Goal: Task Accomplishment & Management: Manage account settings

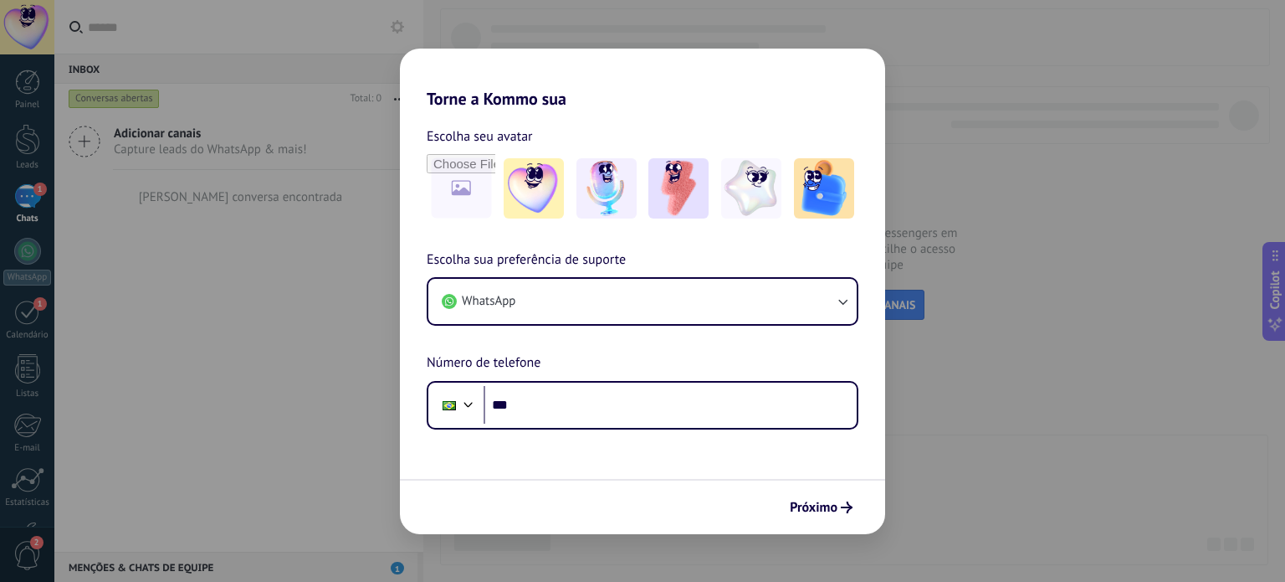
click at [1019, 444] on div "Torne a Kommo sua Escolha seu avatar Escolha sua preferência de suporte WhatsAp…" at bounding box center [642, 291] width 1285 height 582
click at [274, 328] on div "Torne a Kommo sua Escolha seu avatar Escolha sua preferência de suporte WhatsAp…" at bounding box center [642, 291] width 1285 height 582
drag, startPoint x: 124, startPoint y: 90, endPoint x: 97, endPoint y: 73, distance: 31.6
click at [117, 82] on div "Torne a Kommo sua Escolha seu avatar Escolha sua preferência de suporte WhatsAp…" at bounding box center [642, 291] width 1285 height 582
click at [34, 26] on div "Torne a Kommo sua Escolha seu avatar Escolha sua preferência de suporte WhatsAp…" at bounding box center [642, 291] width 1285 height 582
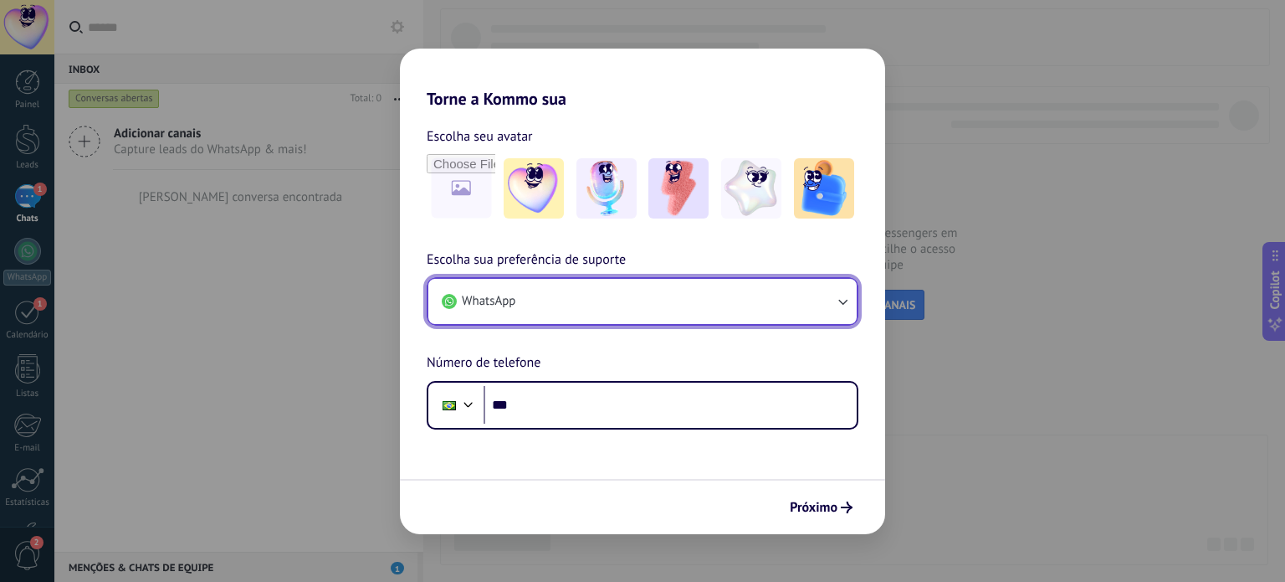
click at [844, 304] on icon "button" at bounding box center [842, 301] width 17 height 17
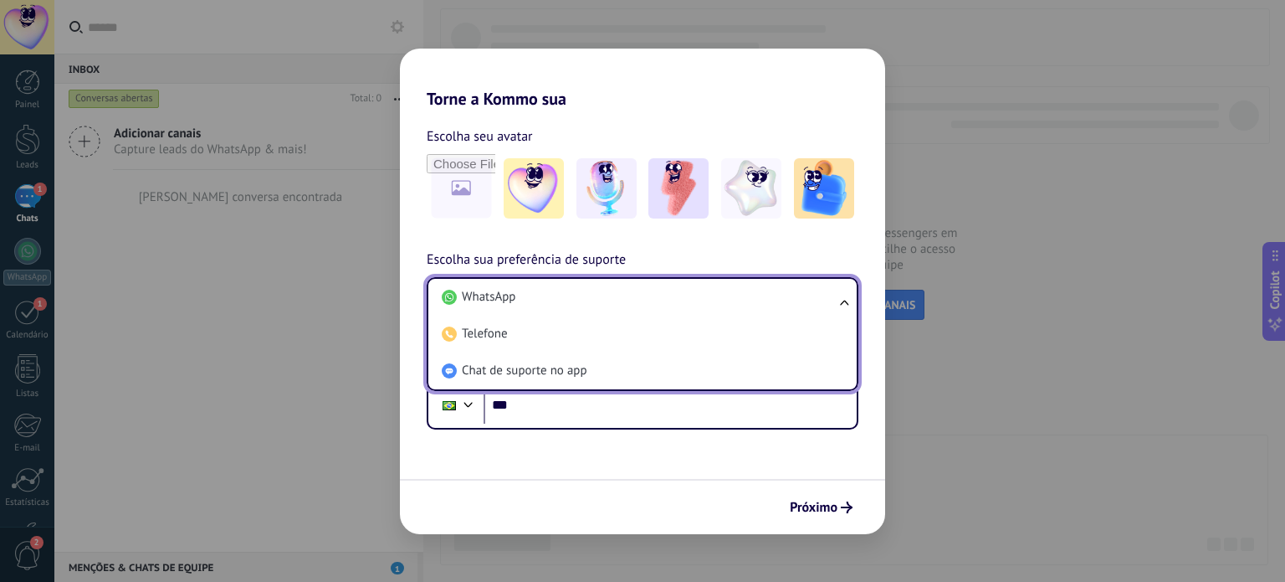
click at [844, 302] on ul "WhatsApp Telefone Chat de suporte no app" at bounding box center [643, 334] width 432 height 114
drag, startPoint x: 1026, startPoint y: 359, endPoint x: 1024, endPoint y: 371, distance: 11.8
click at [1026, 360] on div "Torne a Kommo sua Escolha seu avatar Escolha sua preferência de suporte WhatsAp…" at bounding box center [642, 291] width 1285 height 582
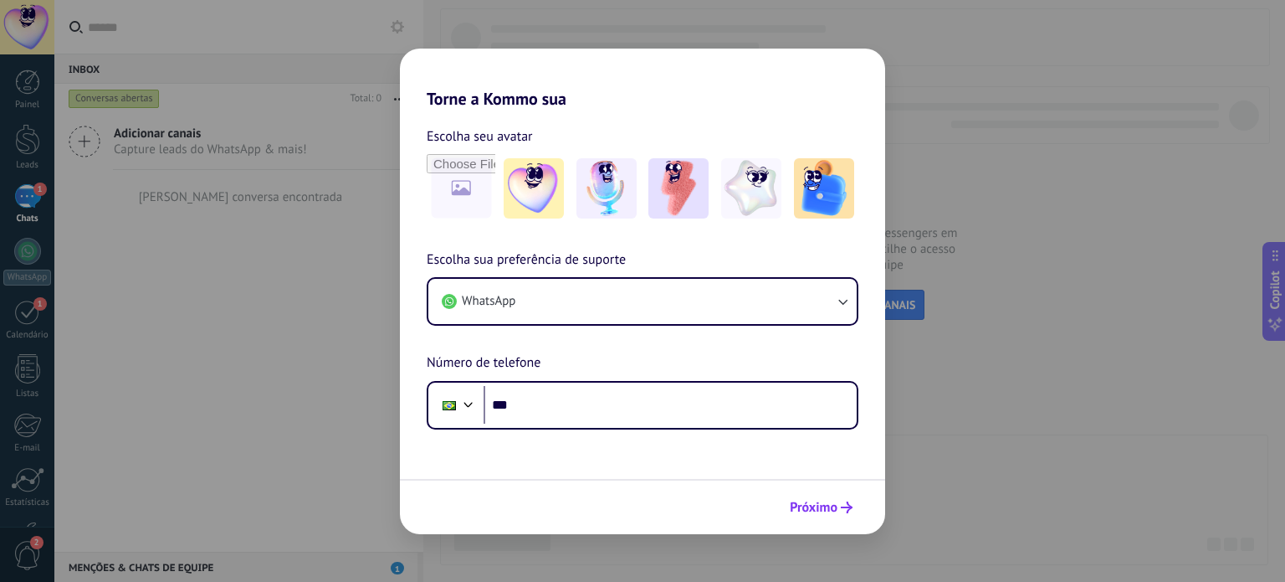
click at [826, 513] on span "Próximo" at bounding box center [814, 507] width 48 height 12
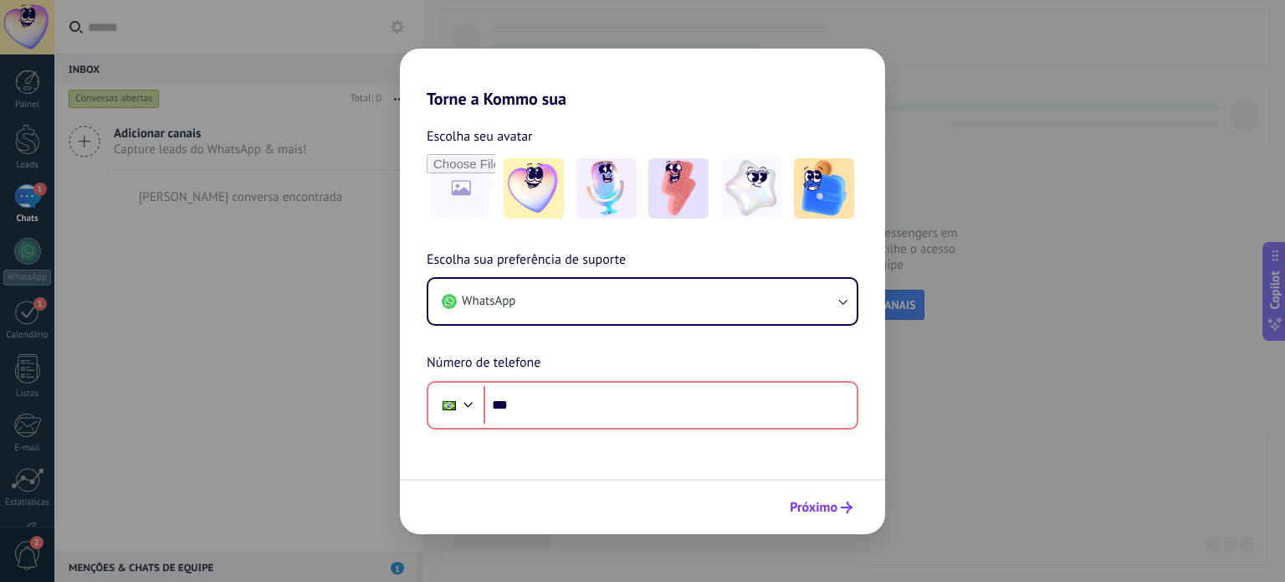
click at [829, 505] on span "Próximo" at bounding box center [814, 507] width 48 height 12
click at [30, 478] on div "Torne a Kommo sua Escolha seu avatar Escolha sua preferência de suporte WhatsAp…" at bounding box center [642, 291] width 1285 height 582
click at [40, 415] on div "Torne a Kommo sua Escolha seu avatar Escolha sua preferência de suporte WhatsAp…" at bounding box center [642, 291] width 1285 height 582
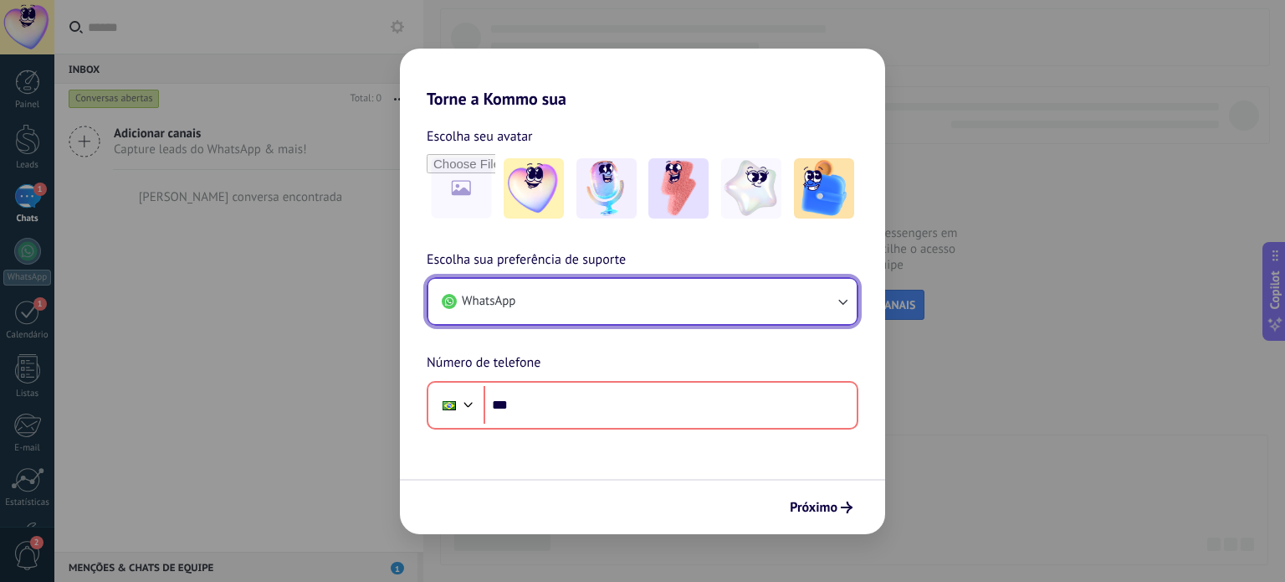
click at [669, 300] on button "WhatsApp" at bounding box center [642, 301] width 428 height 45
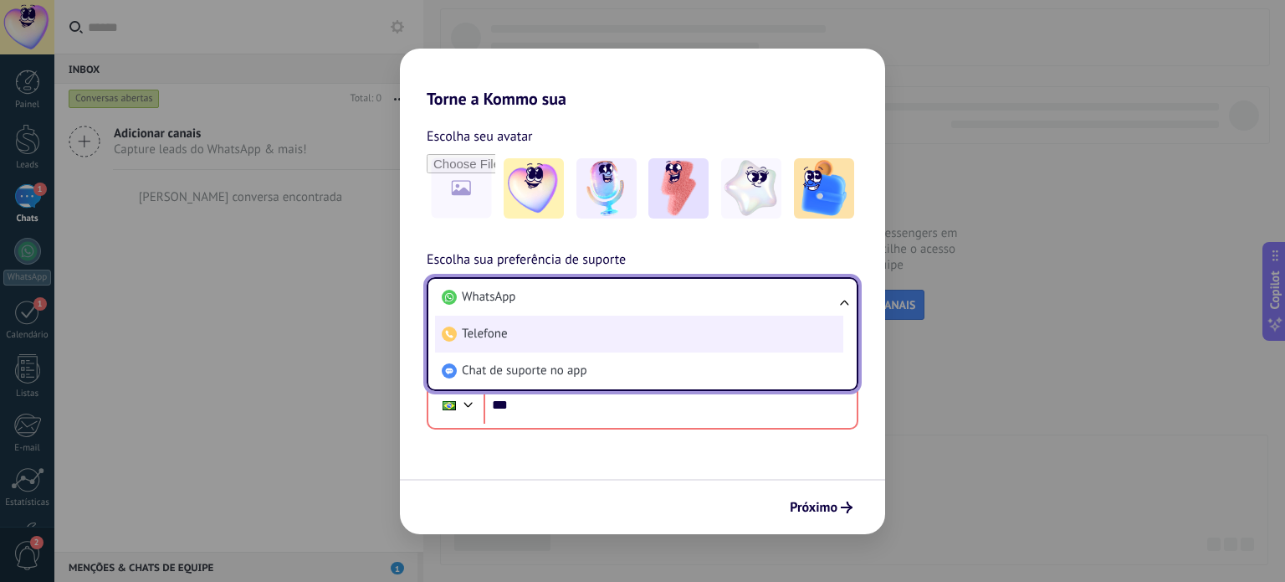
click at [629, 341] on li "Telefone" at bounding box center [639, 333] width 408 height 37
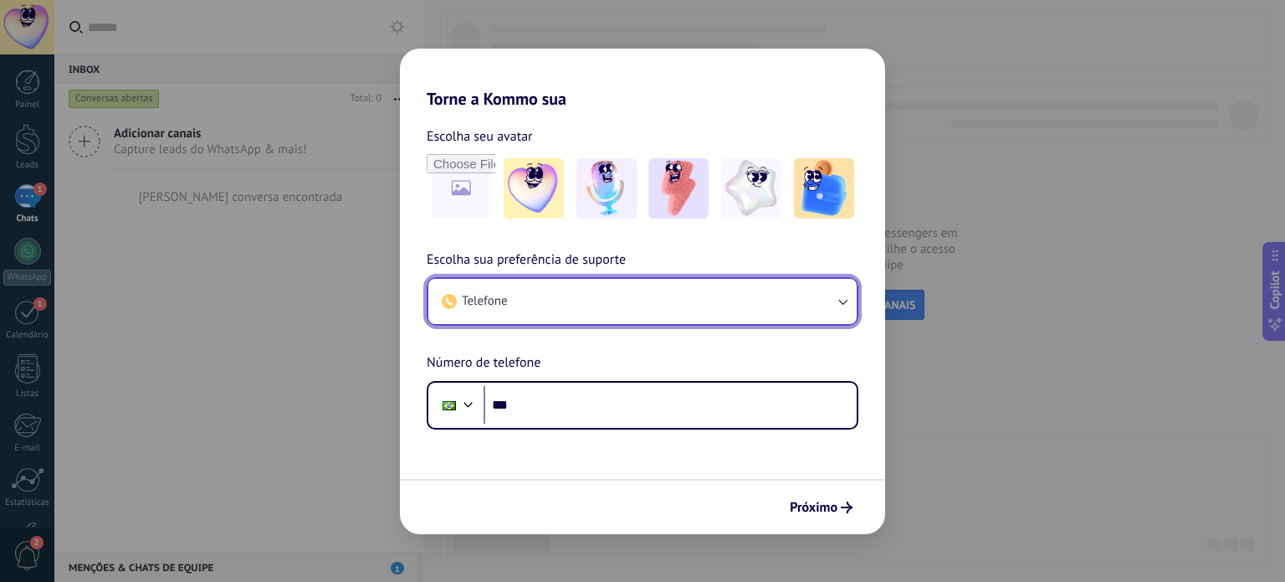
click at [636, 305] on button "Telefone" at bounding box center [642, 301] width 428 height 45
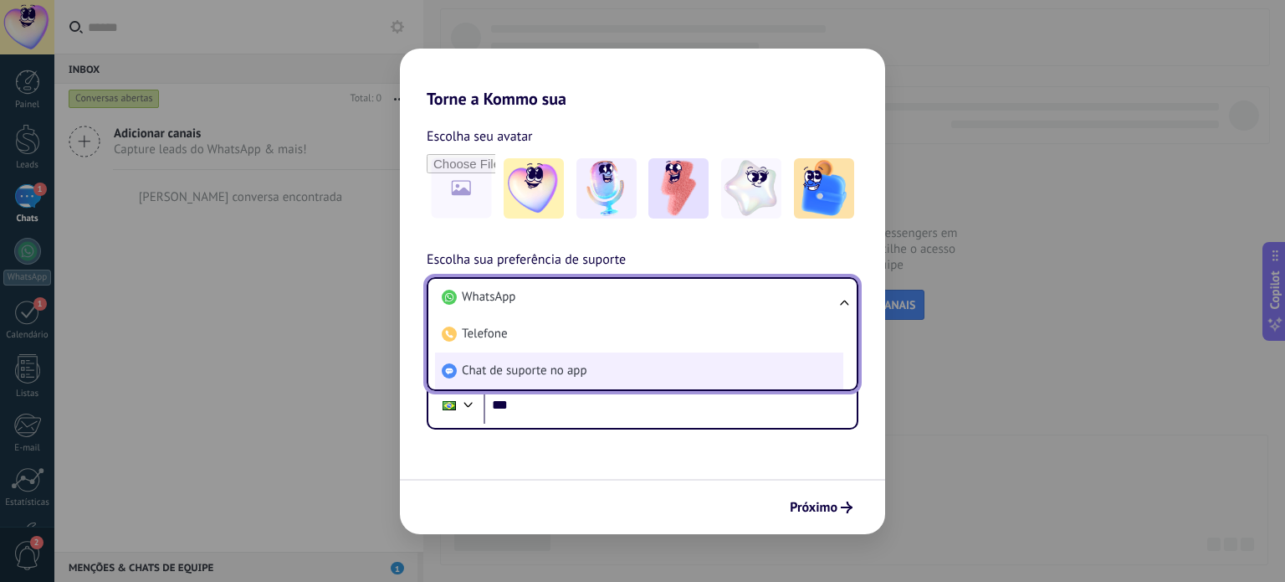
click at [622, 367] on li "Chat de suporte no app" at bounding box center [639, 370] width 408 height 37
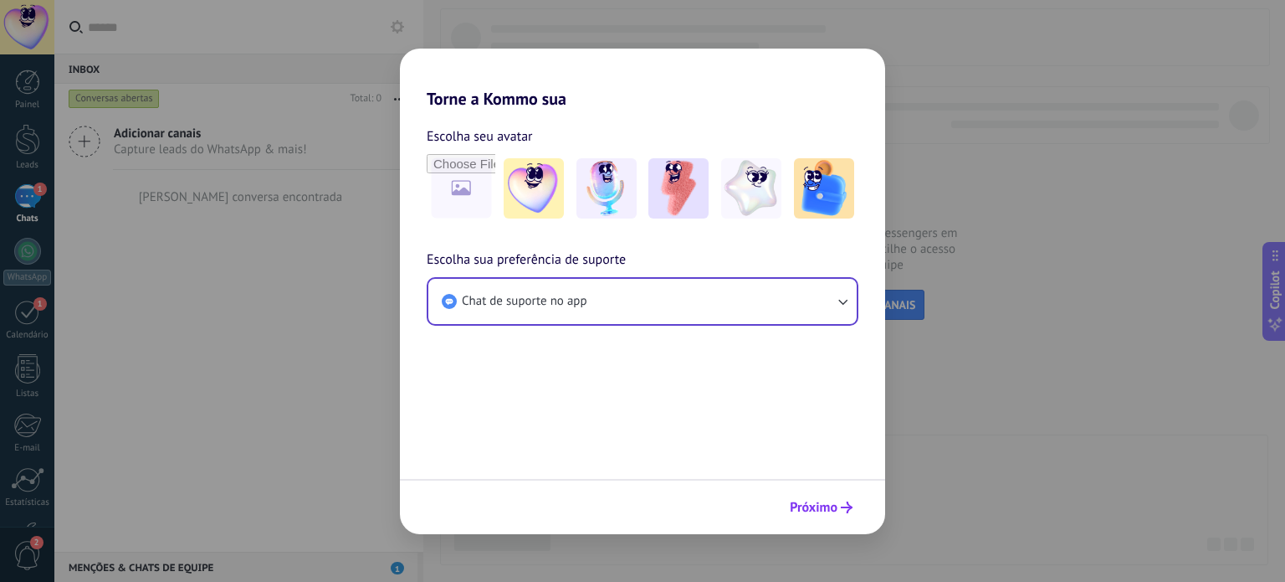
click at [833, 505] on span "Próximo" at bounding box center [814, 507] width 48 height 12
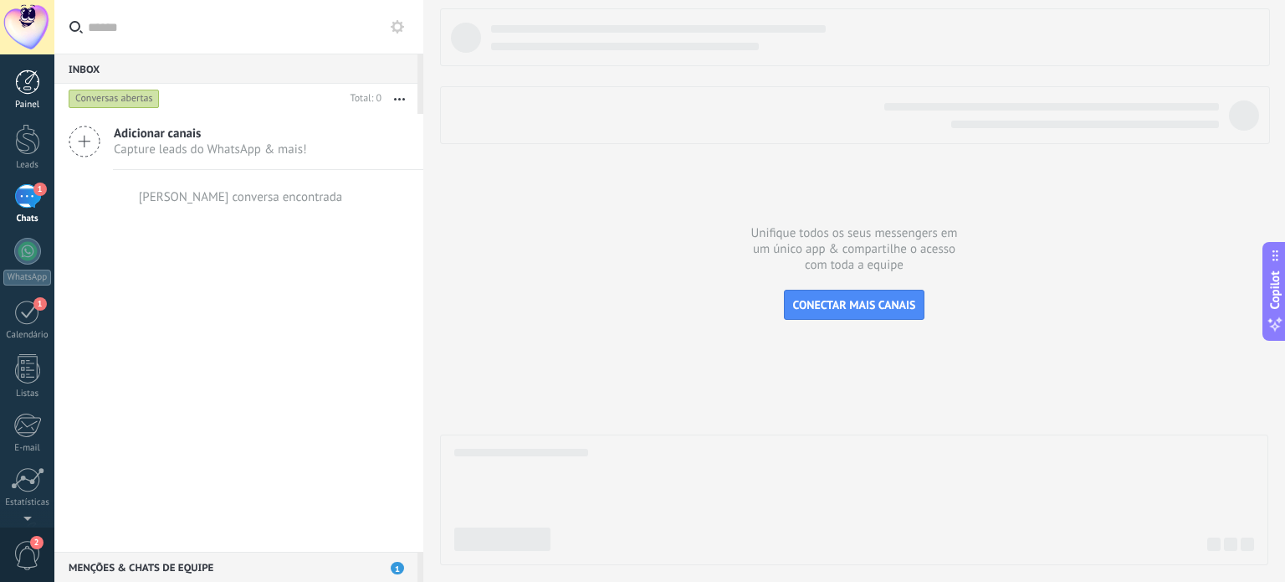
click at [31, 86] on div at bounding box center [27, 81] width 25 height 25
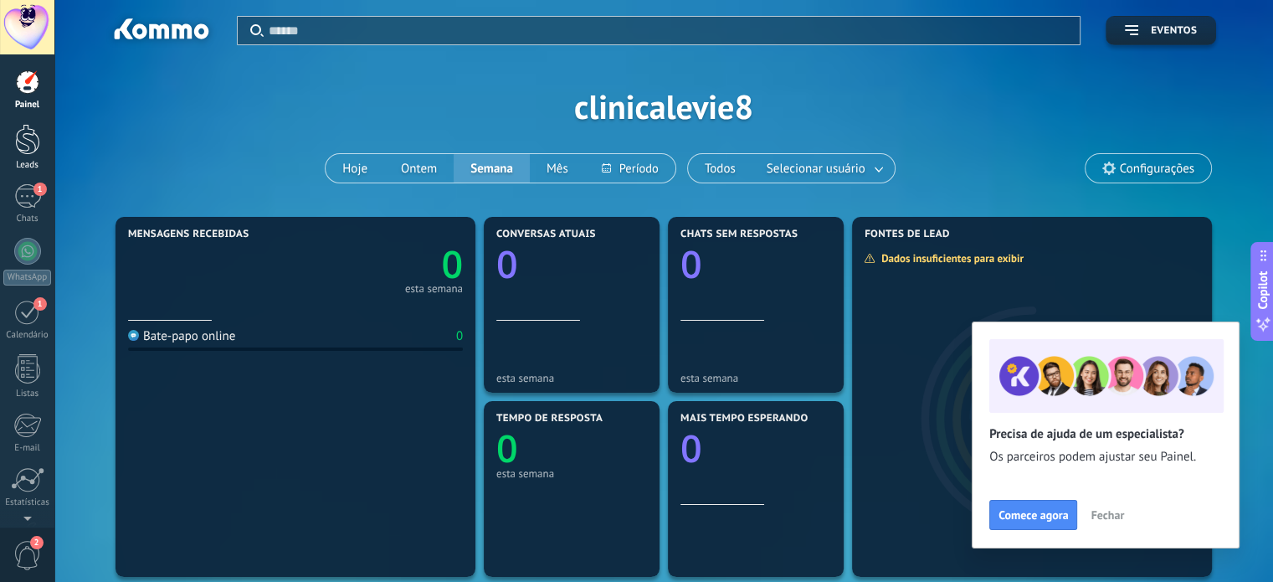
click at [15, 140] on div at bounding box center [27, 139] width 25 height 31
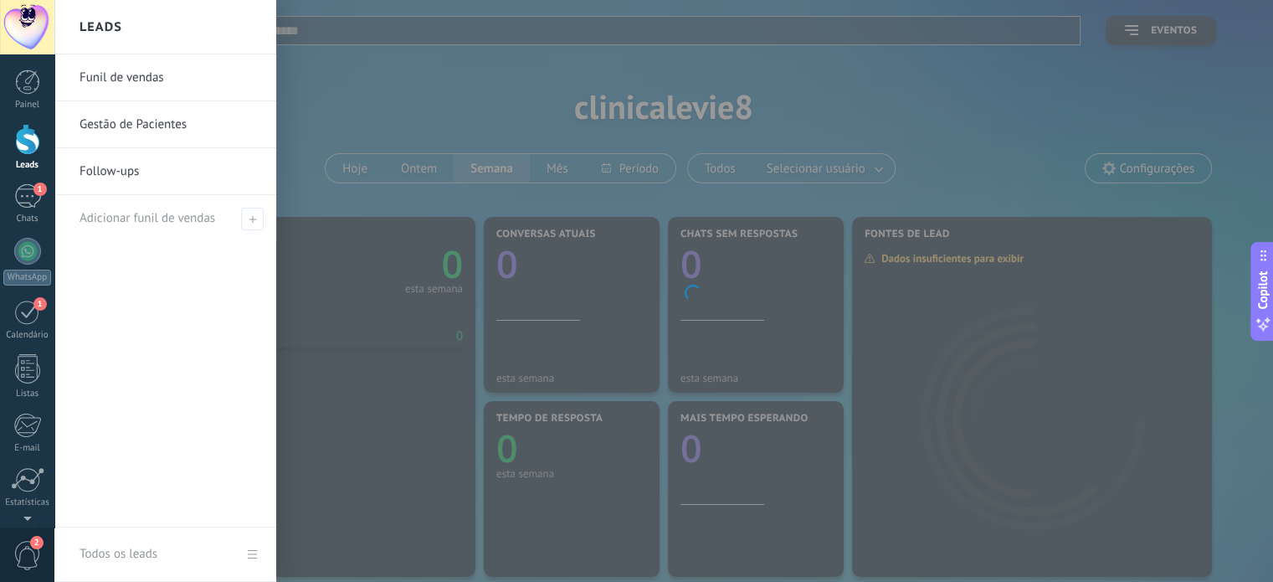
click at [90, 83] on link "Funil de vendas" at bounding box center [169, 77] width 180 height 47
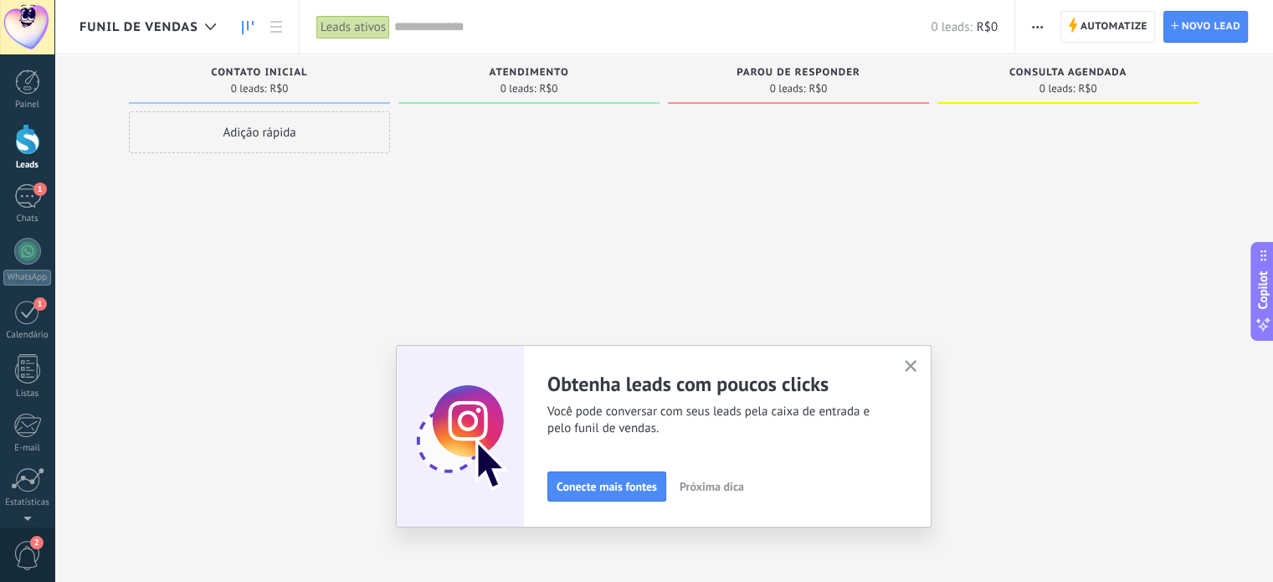
click at [915, 367] on icon "button" at bounding box center [911, 366] width 13 height 13
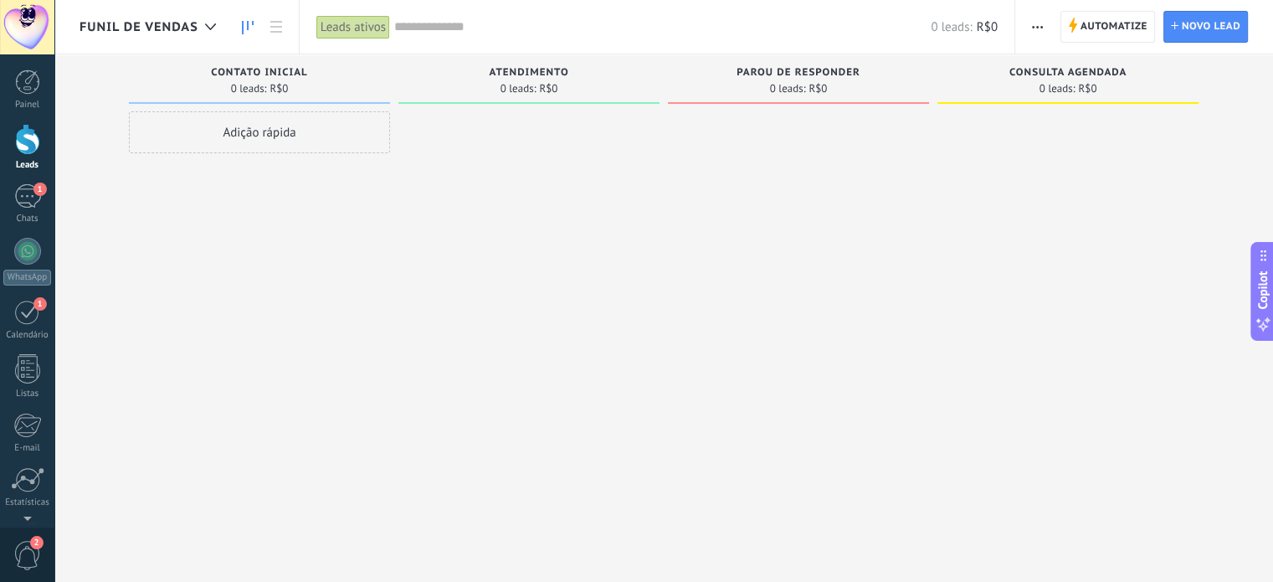
click at [1263, 280] on span "Copilot" at bounding box center [1262, 289] width 17 height 38
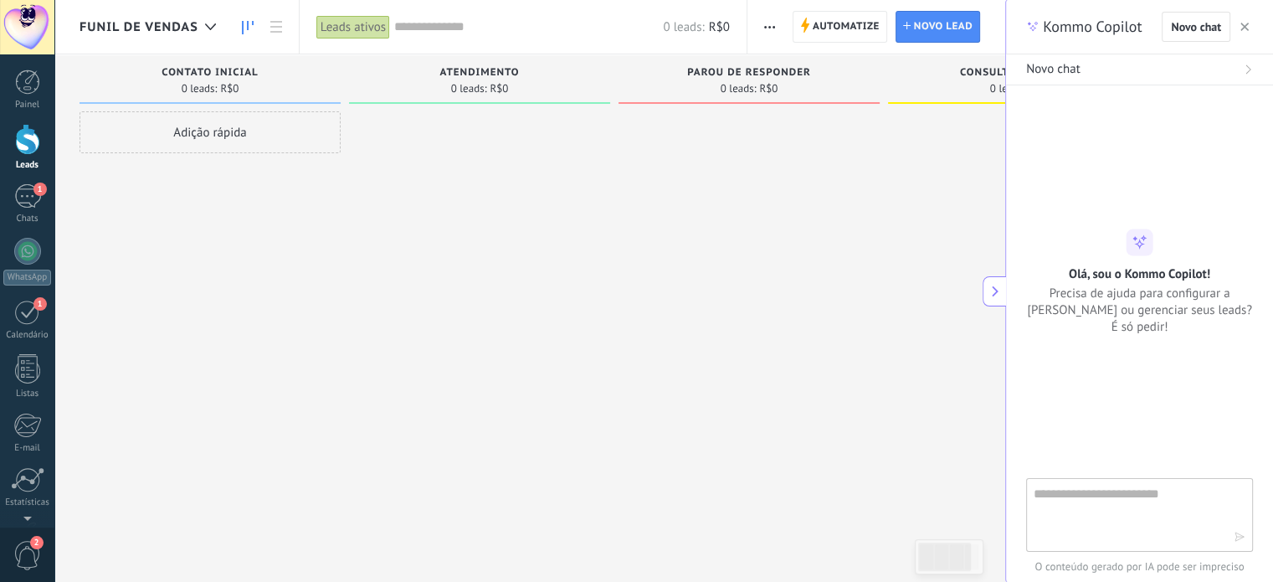
click at [1247, 30] on use "button" at bounding box center [1244, 27] width 8 height 8
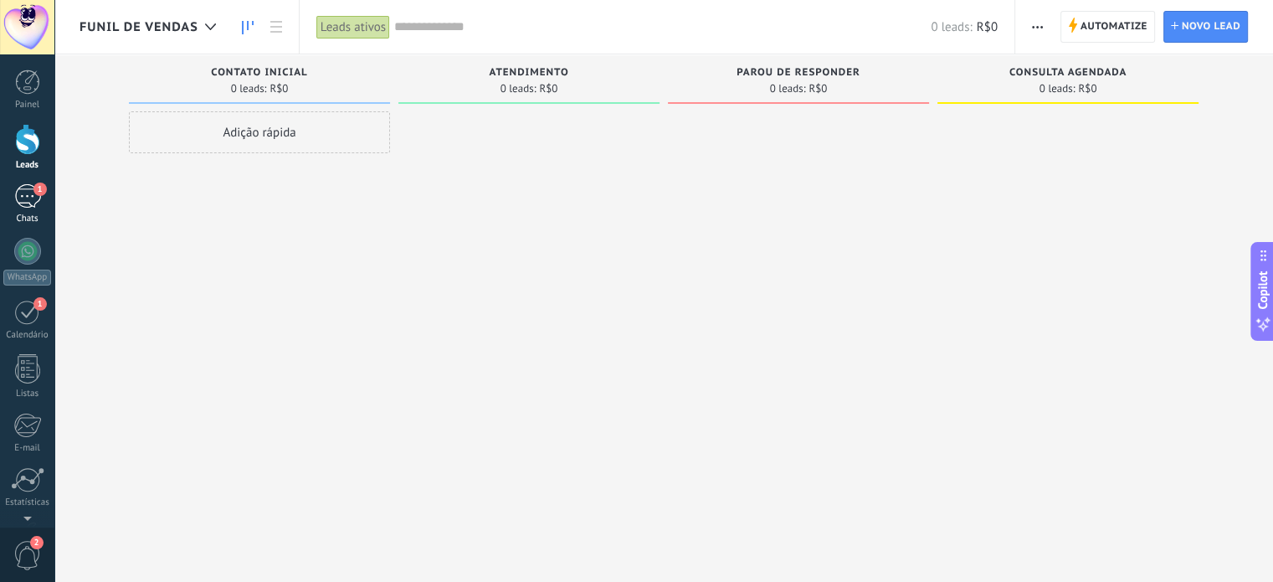
click at [27, 194] on div "1" at bounding box center [27, 196] width 27 height 24
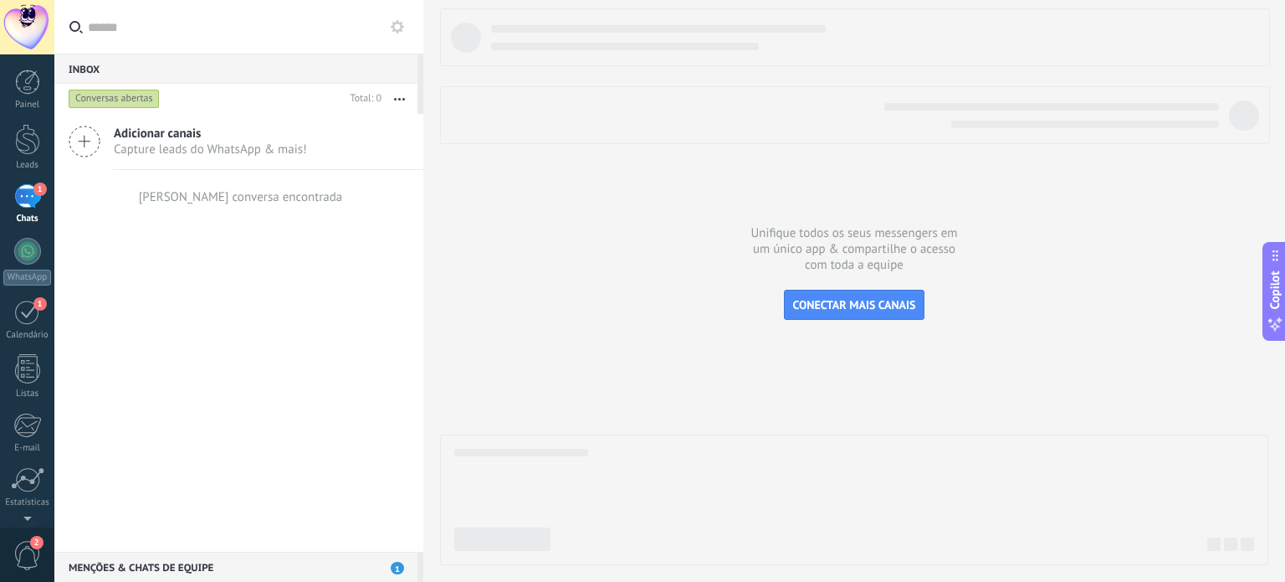
click at [155, 143] on span "Capture leads do WhatsApp & mais!" at bounding box center [210, 149] width 193 height 16
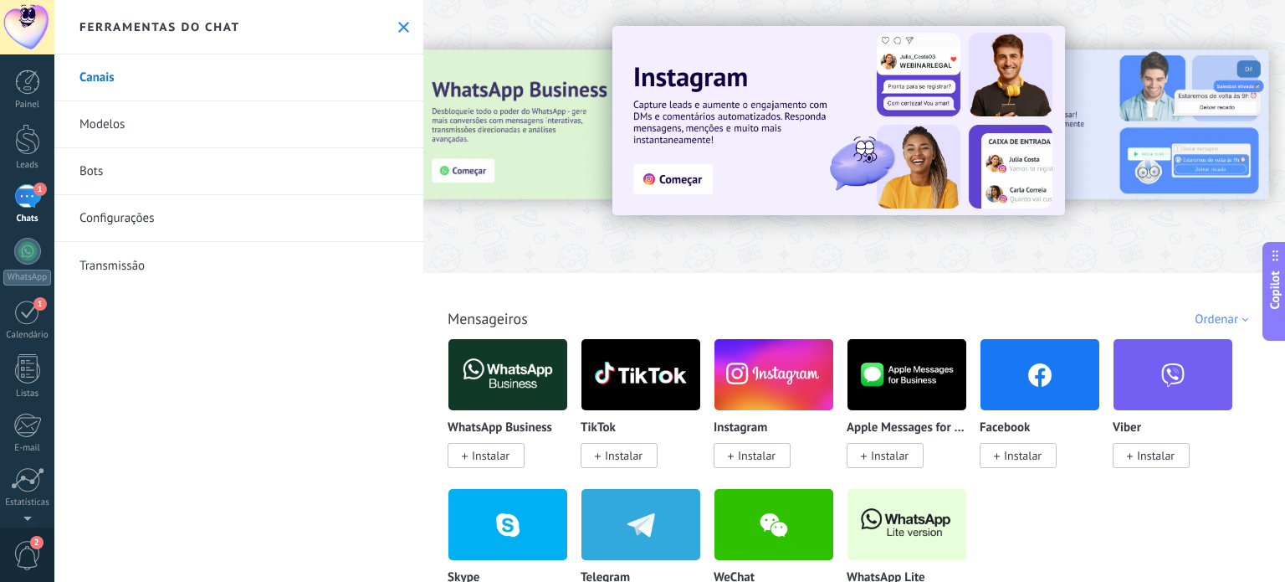
click at [124, 125] on link "Modelos" at bounding box center [238, 124] width 369 height 47
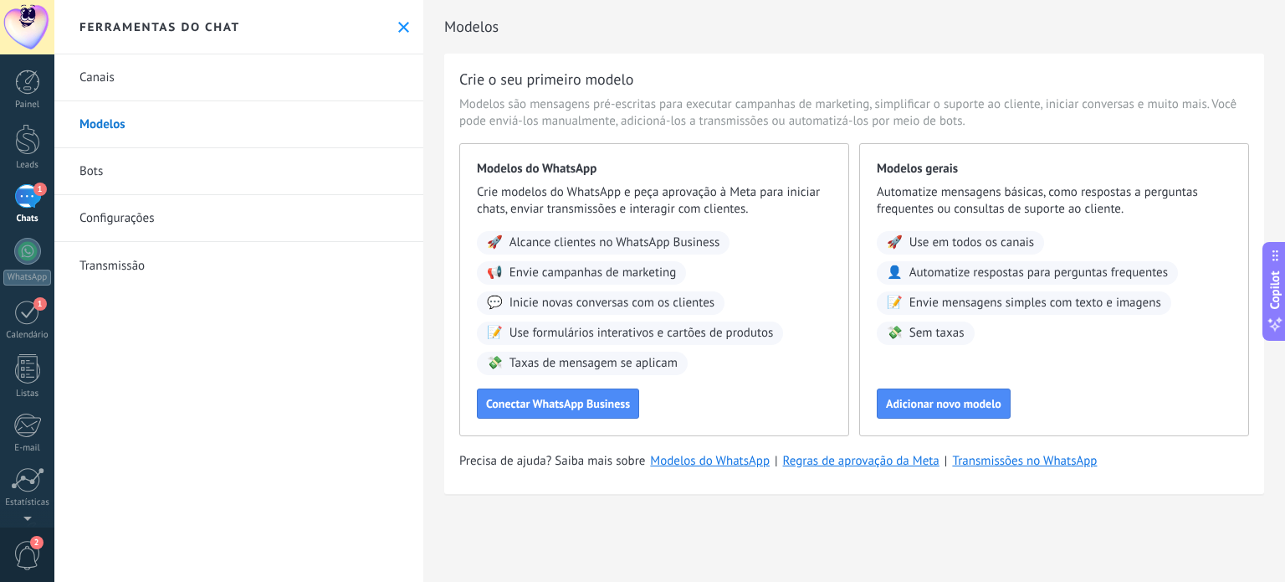
click at [94, 172] on link "Bots" at bounding box center [238, 171] width 369 height 47
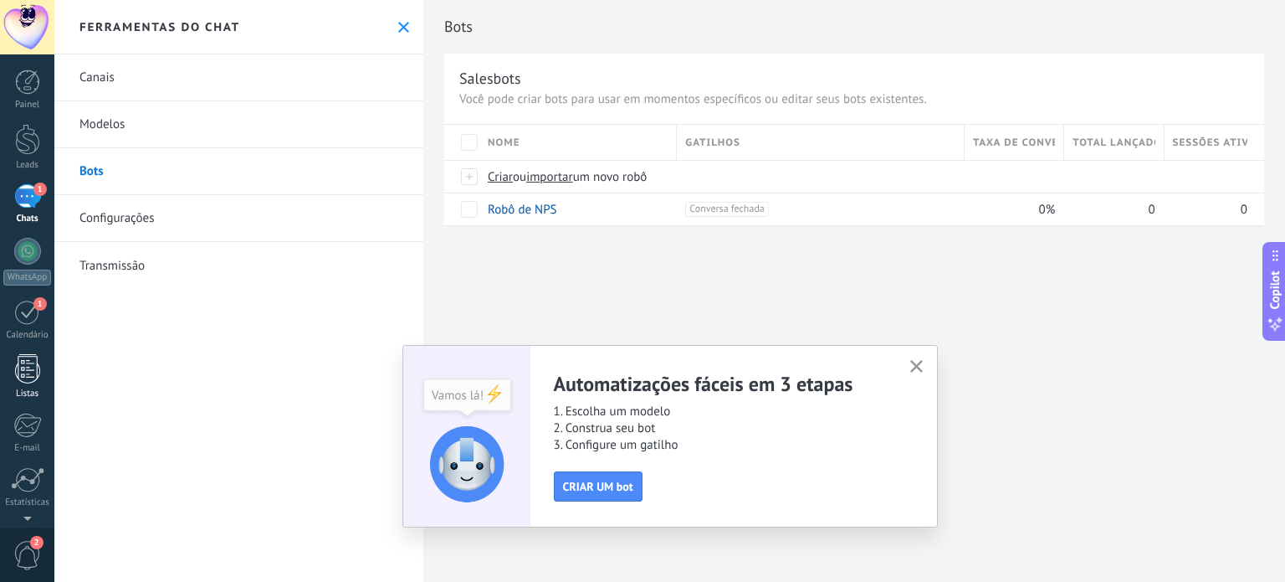
click at [30, 377] on div at bounding box center [27, 368] width 25 height 29
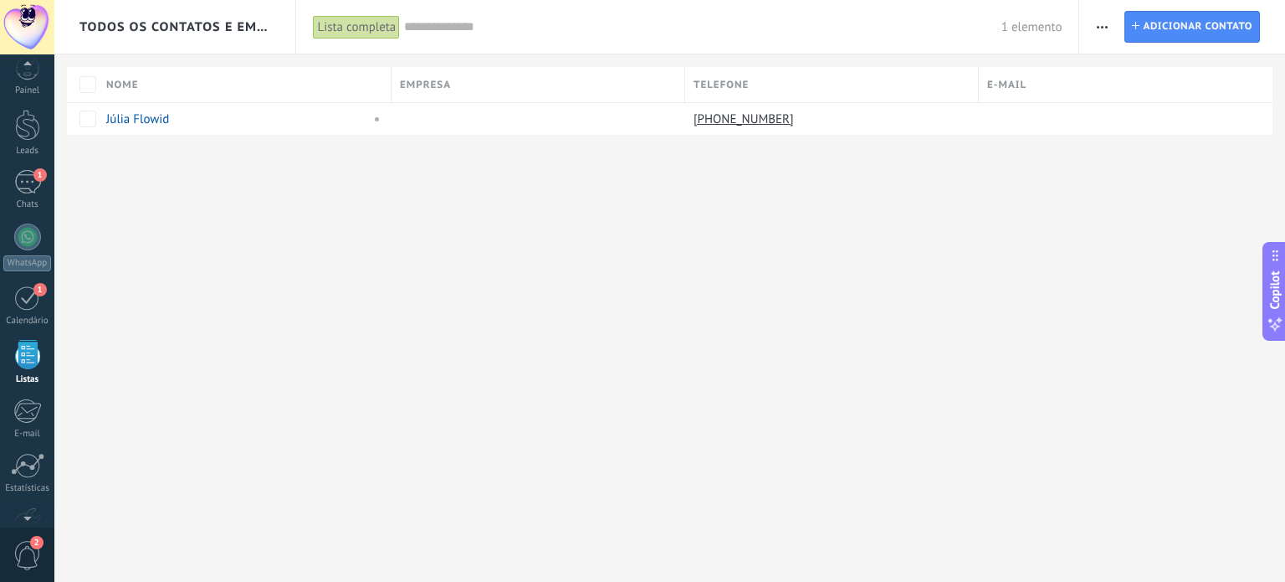
scroll to position [30, 0]
click at [23, 551] on span "2" at bounding box center [27, 555] width 28 height 29
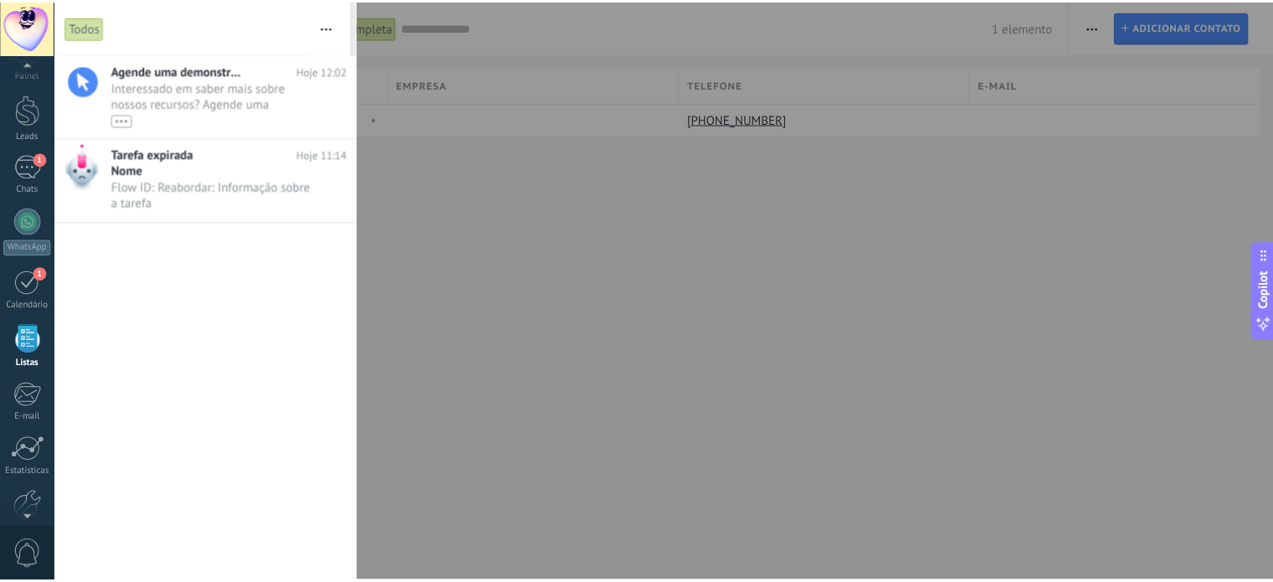
scroll to position [114, 0]
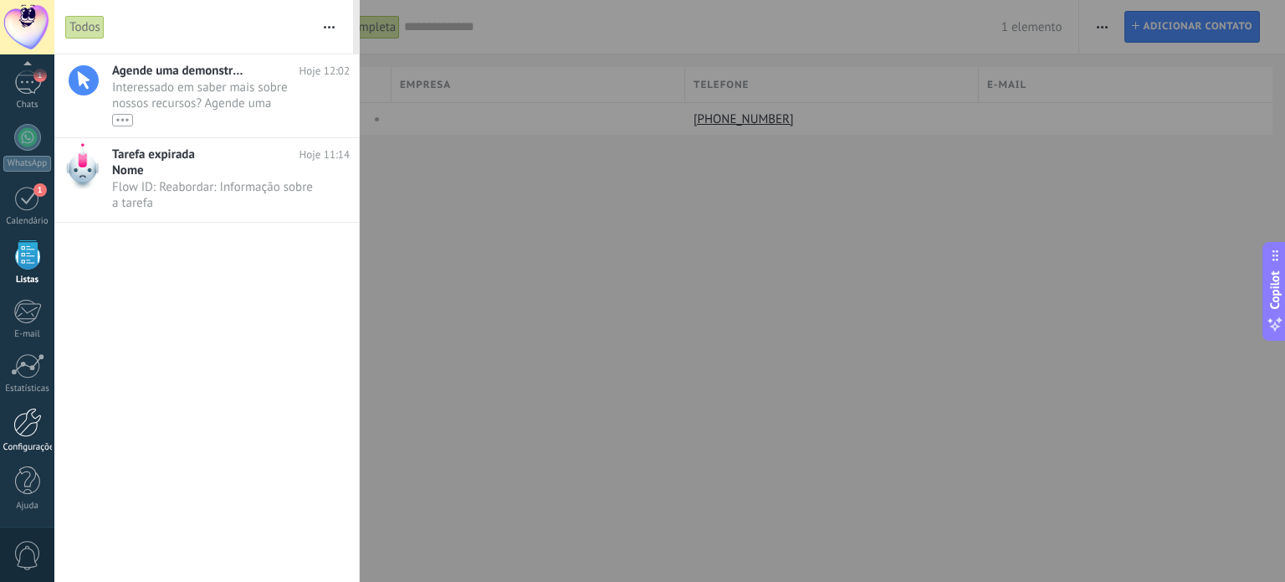
click at [24, 435] on div at bounding box center [27, 422] width 28 height 29
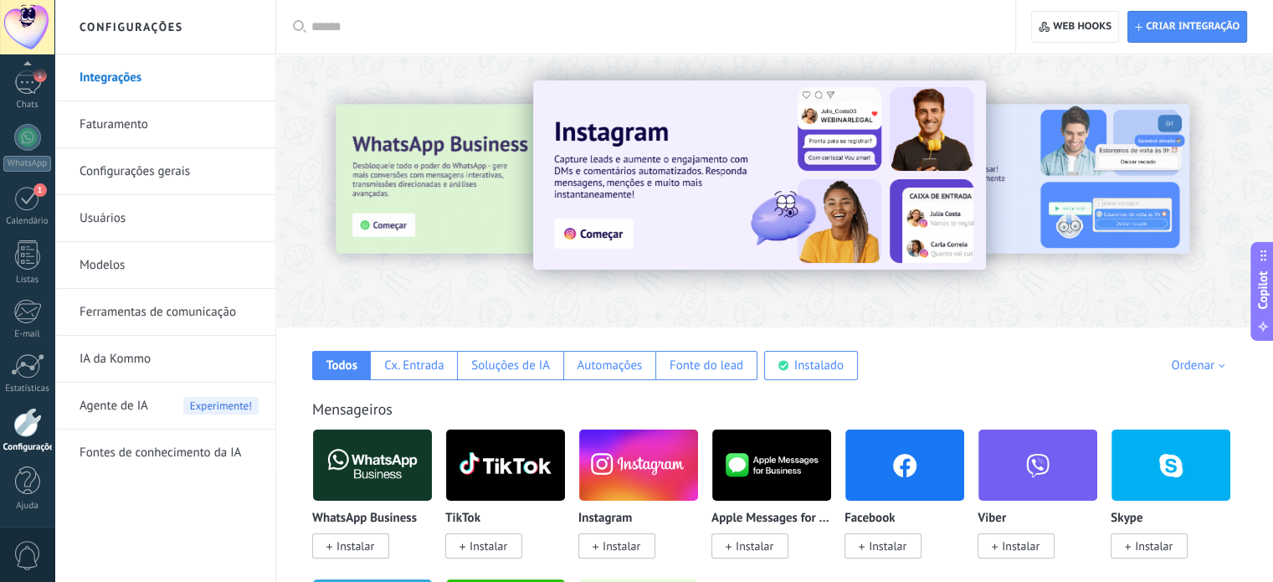
click at [196, 176] on link "Configurações gerais" at bounding box center [168, 171] width 179 height 47
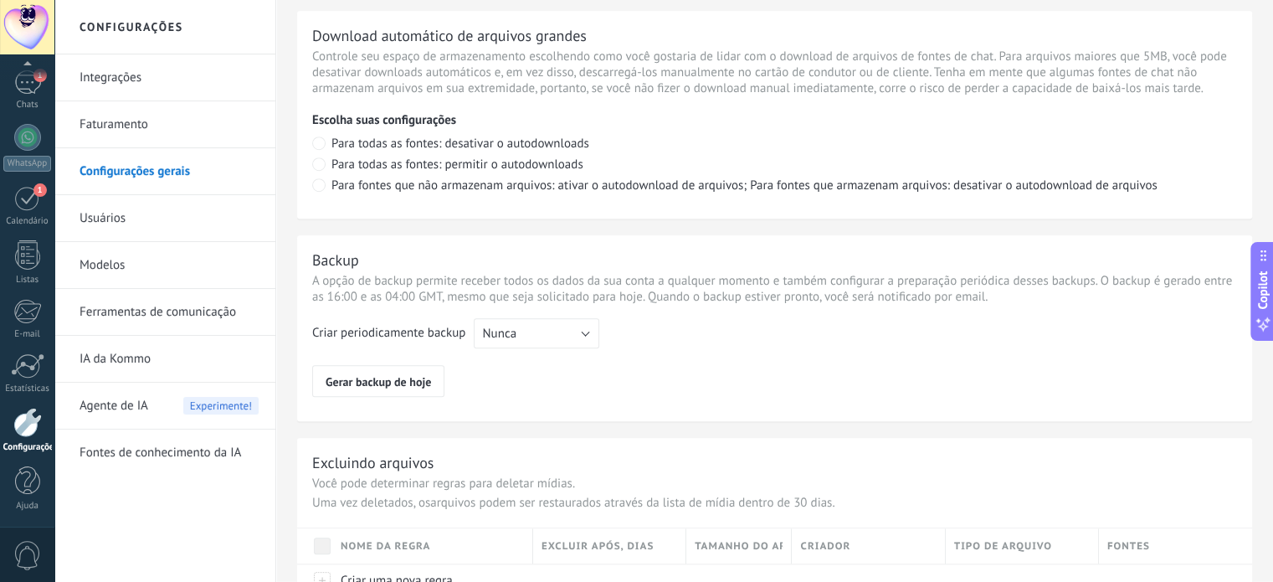
scroll to position [1249, 0]
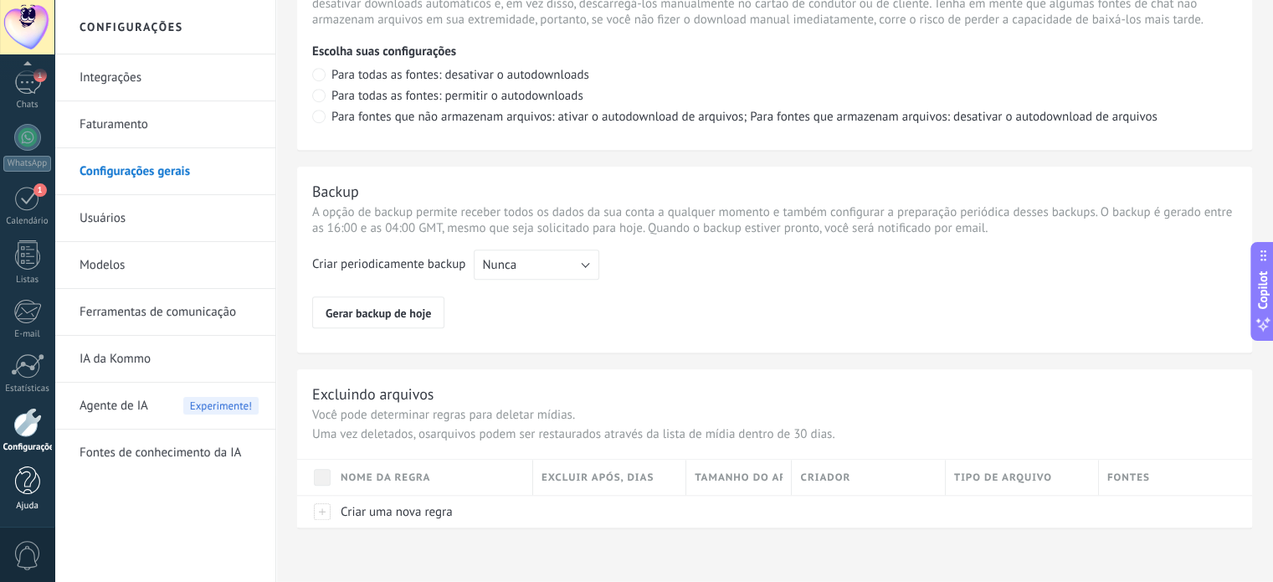
click at [27, 491] on div at bounding box center [27, 480] width 25 height 29
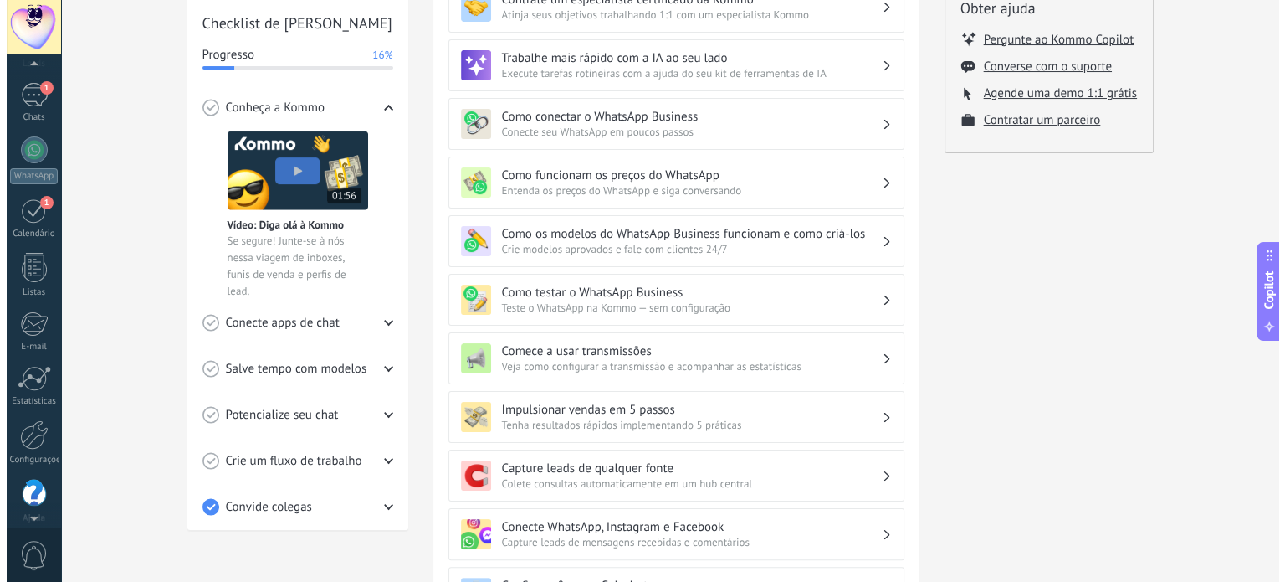
scroll to position [114, 0]
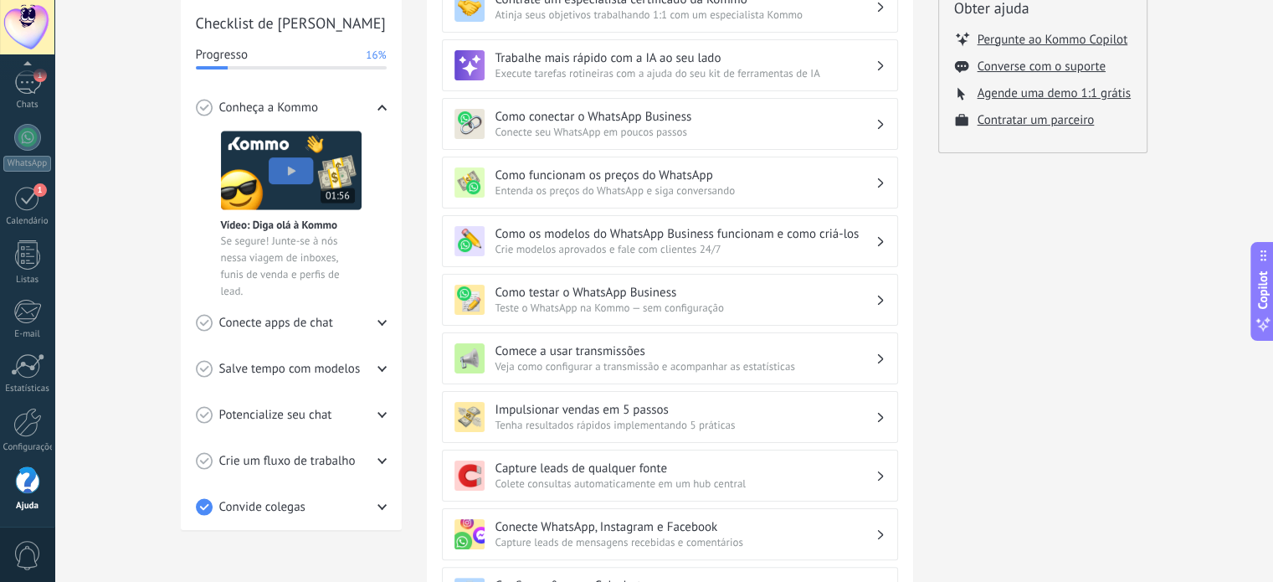
click at [27, 518] on div "Painel Leads 1 Chats WhatsApp Clientes 1" at bounding box center [27, 242] width 54 height 572
click at [32, 550] on span "0" at bounding box center [27, 555] width 28 height 29
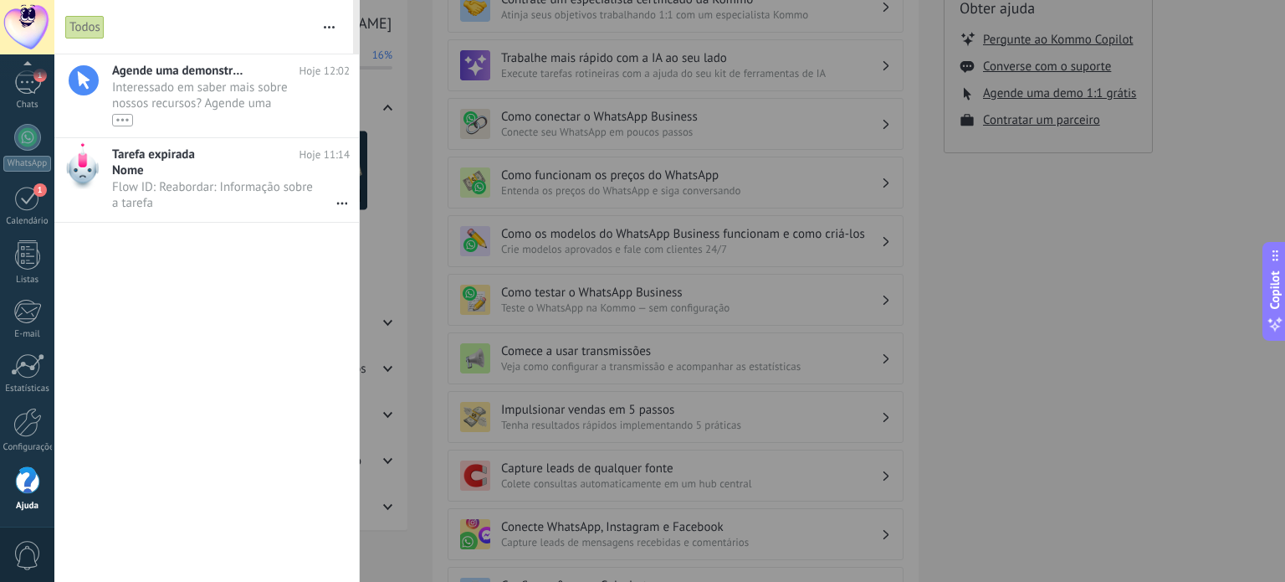
click at [416, 457] on div at bounding box center [642, 291] width 1285 height 582
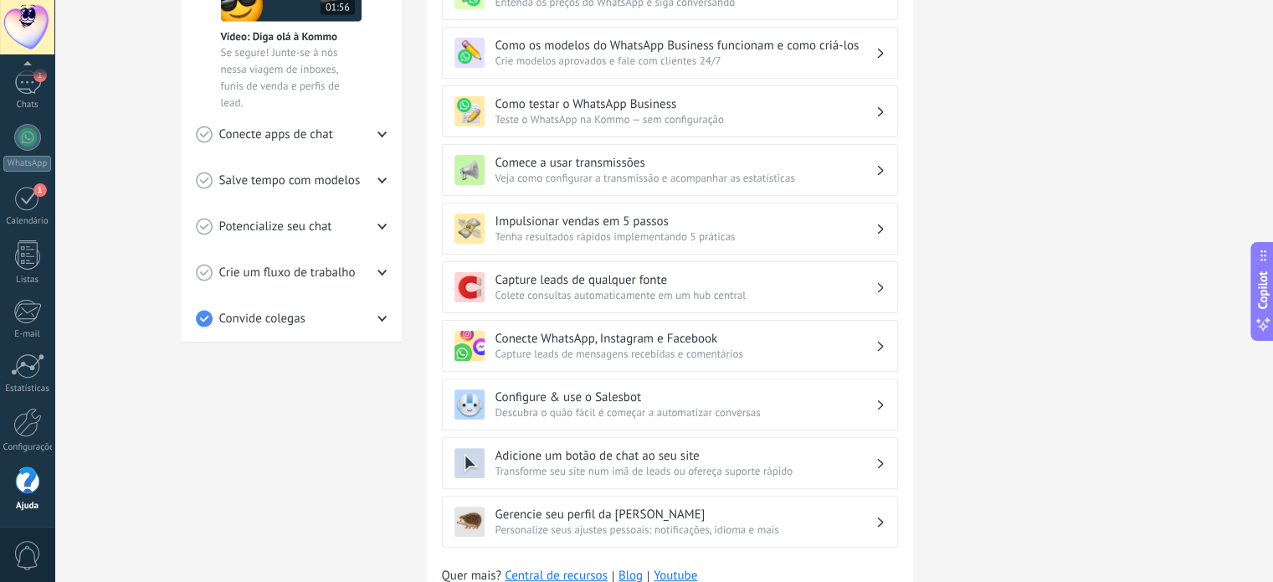
scroll to position [345, 0]
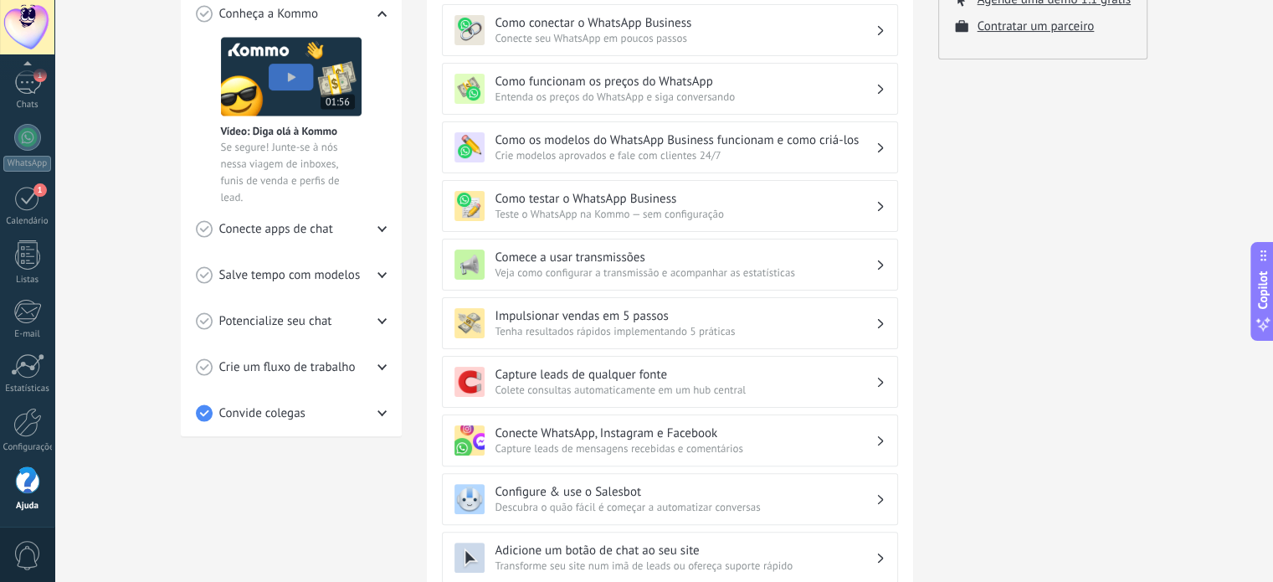
click at [383, 274] on icon at bounding box center [381, 274] width 9 height 9
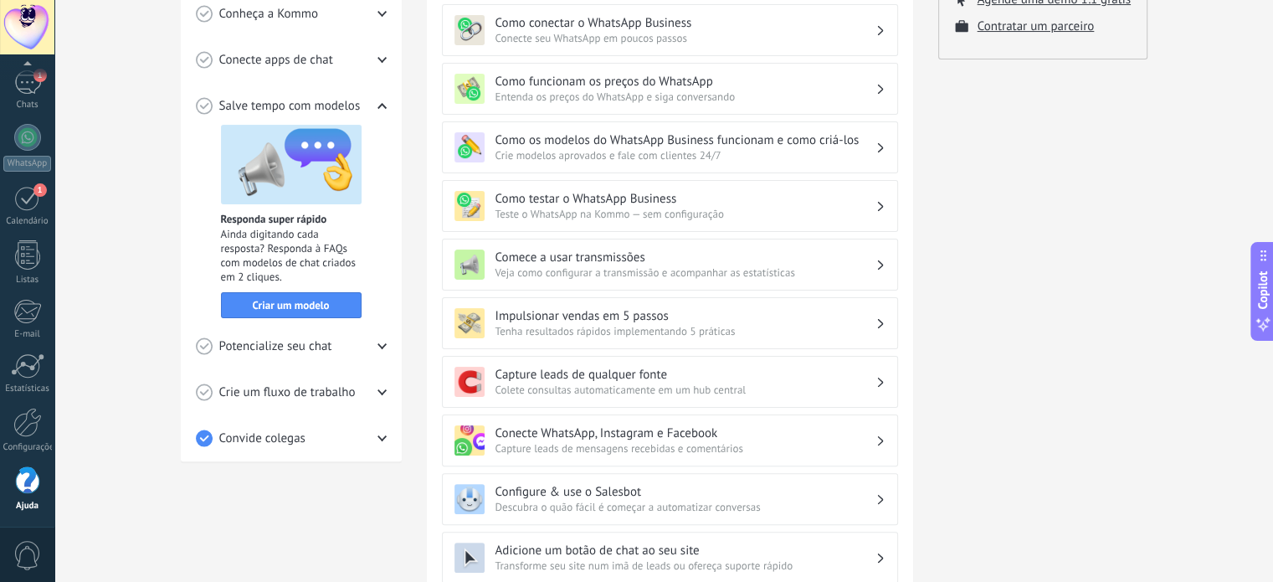
click at [370, 334] on div "Potencialize seu chat" at bounding box center [291, 346] width 191 height 46
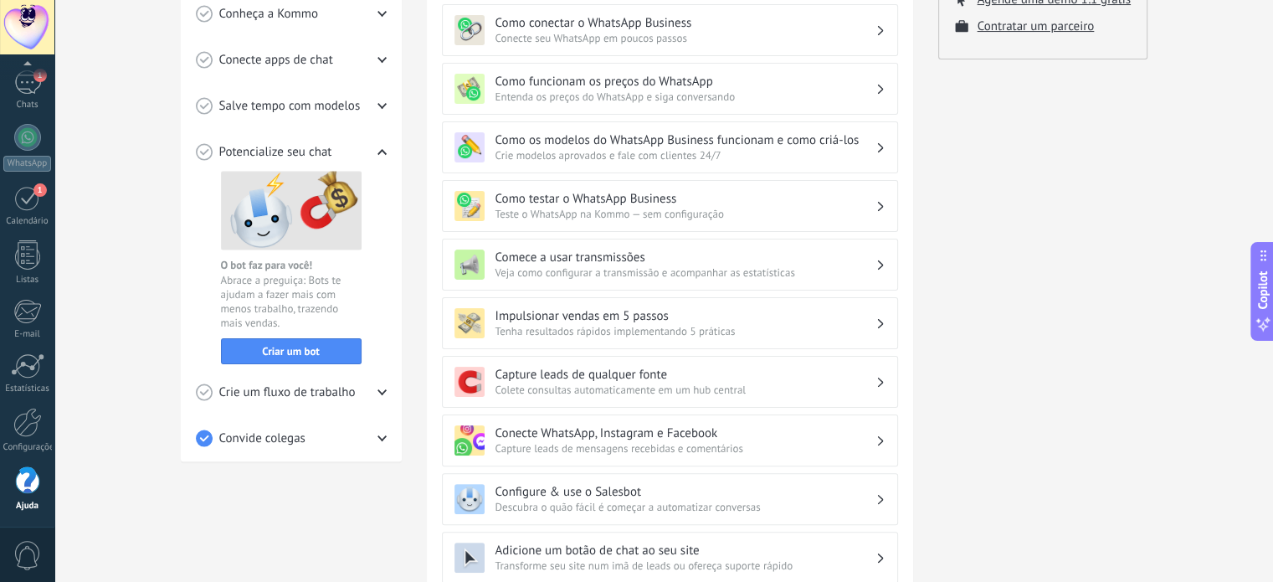
click at [378, 387] on icon at bounding box center [381, 391] width 9 height 9
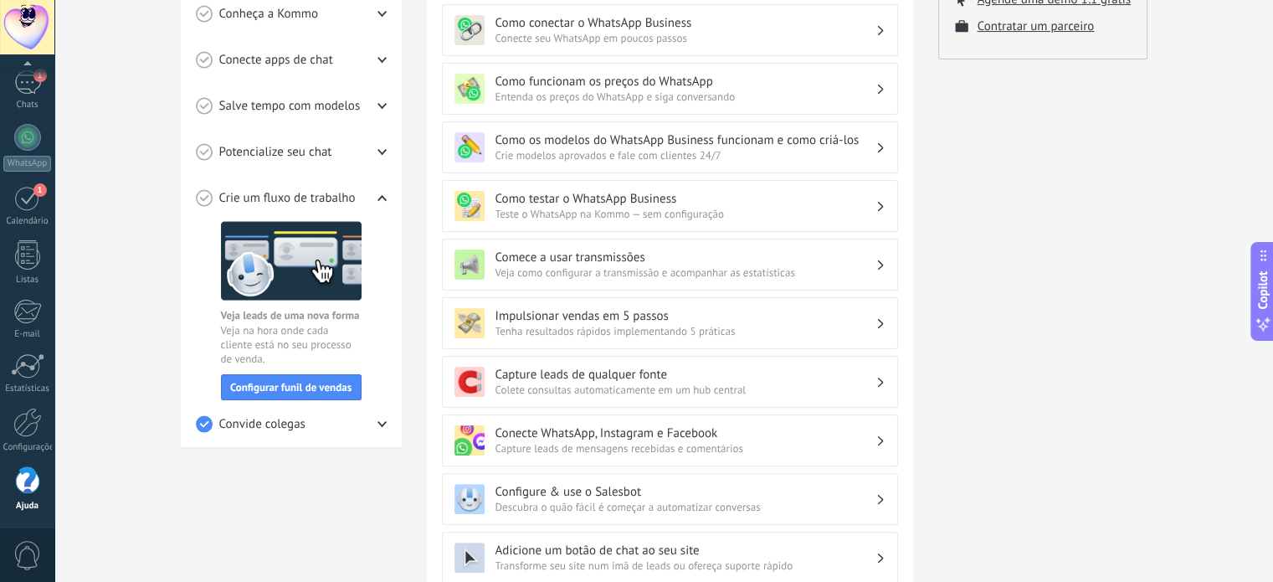
click at [375, 421] on div "Convide colegas" at bounding box center [291, 424] width 191 height 46
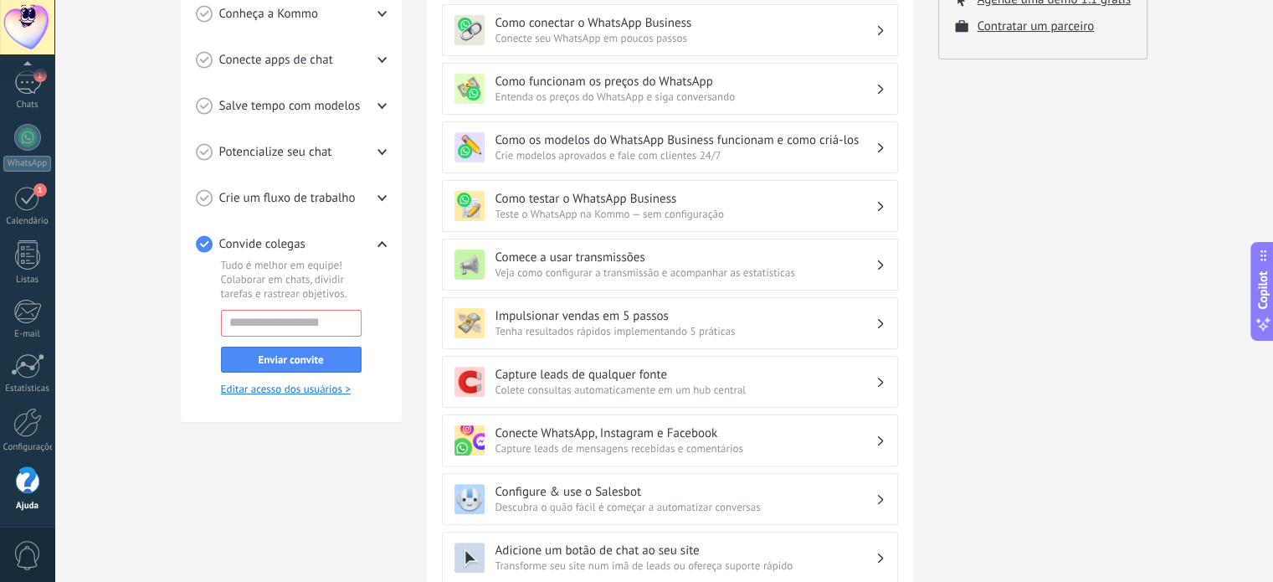
click at [333, 469] on div "Tutoriais para iniciar Leads Caixa de entrada Salesbot Checklist de Início Rápi…" at bounding box center [291, 232] width 221 height 995
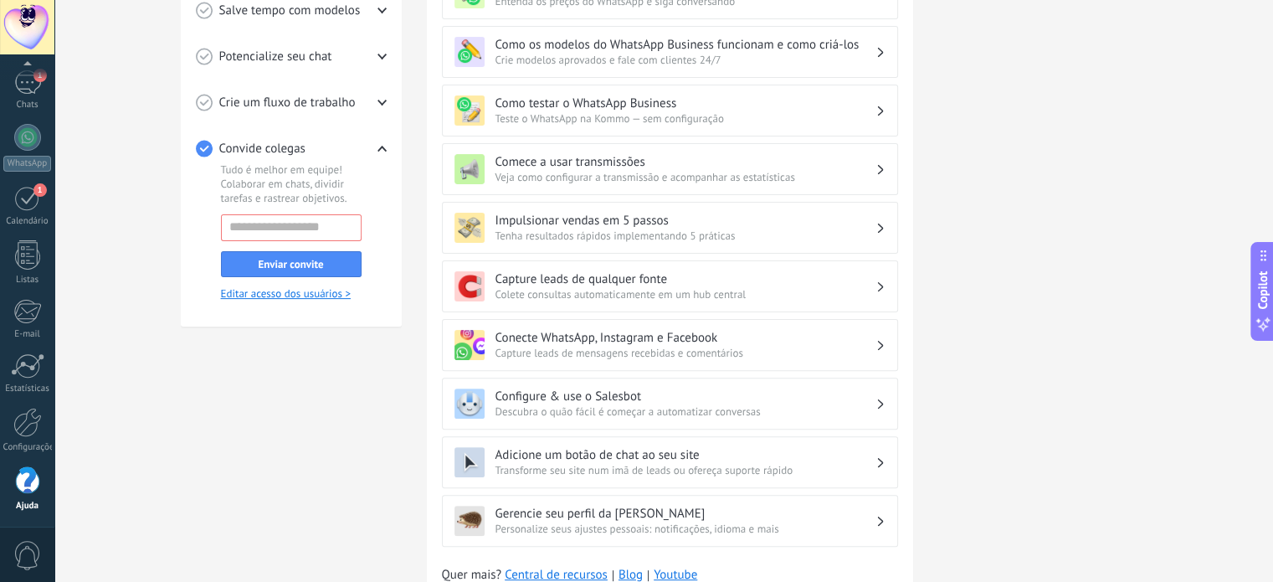
scroll to position [512, 0]
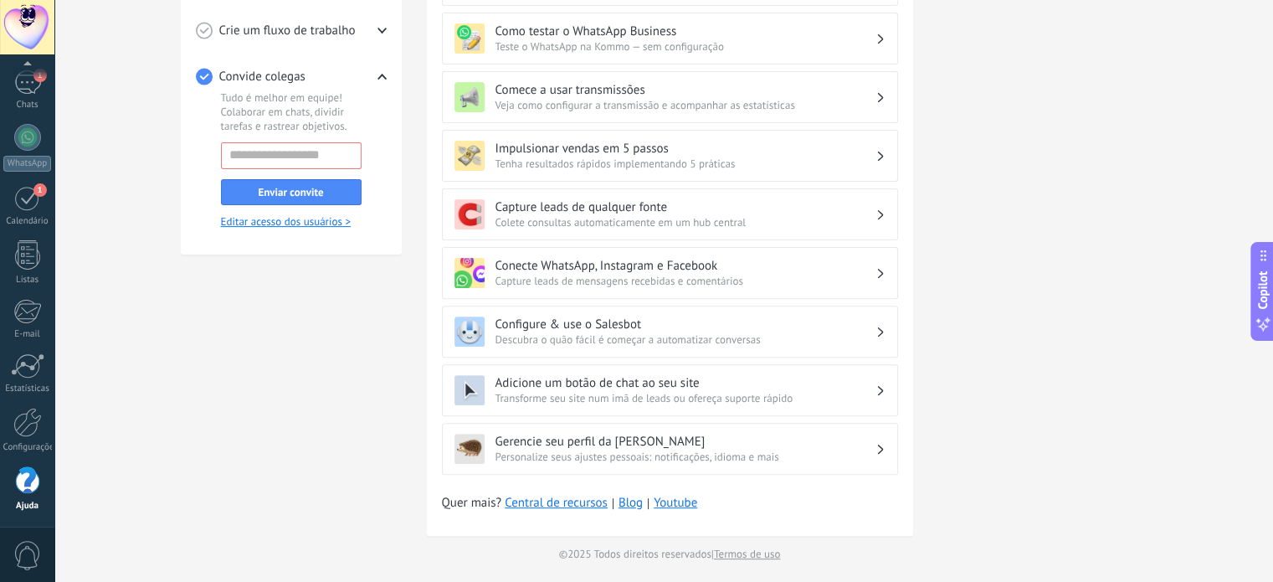
click at [745, 435] on h3 "Gerencie seu perfil da [PERSON_NAME]" at bounding box center [685, 441] width 380 height 16
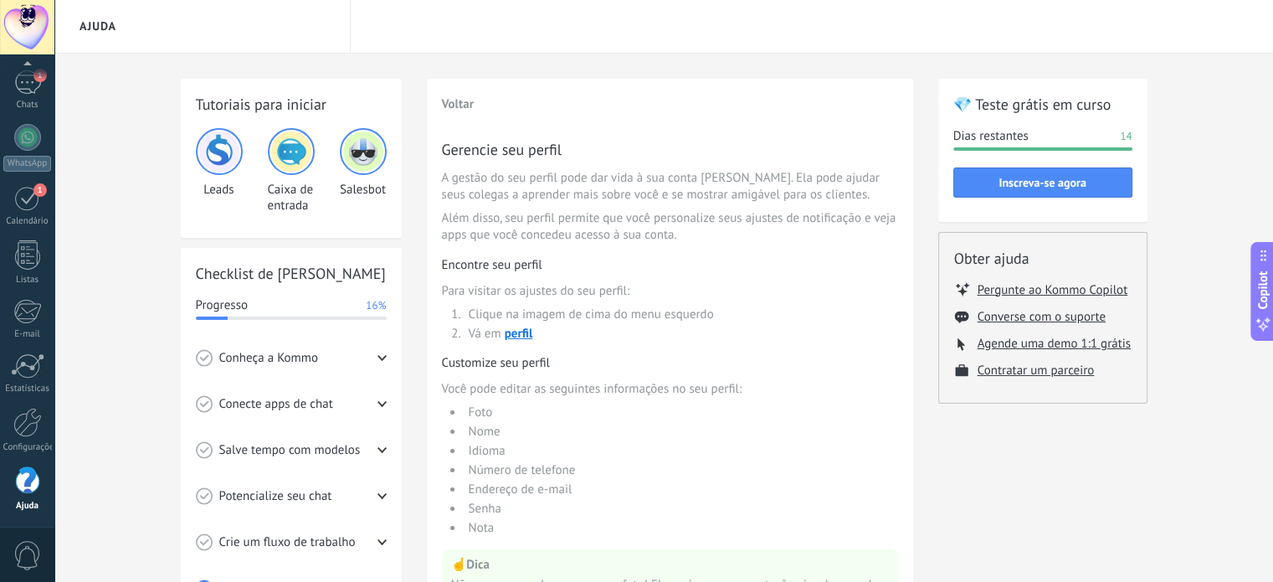
scroll to position [0, 0]
click at [522, 335] on span "perfil" at bounding box center [519, 334] width 28 height 16
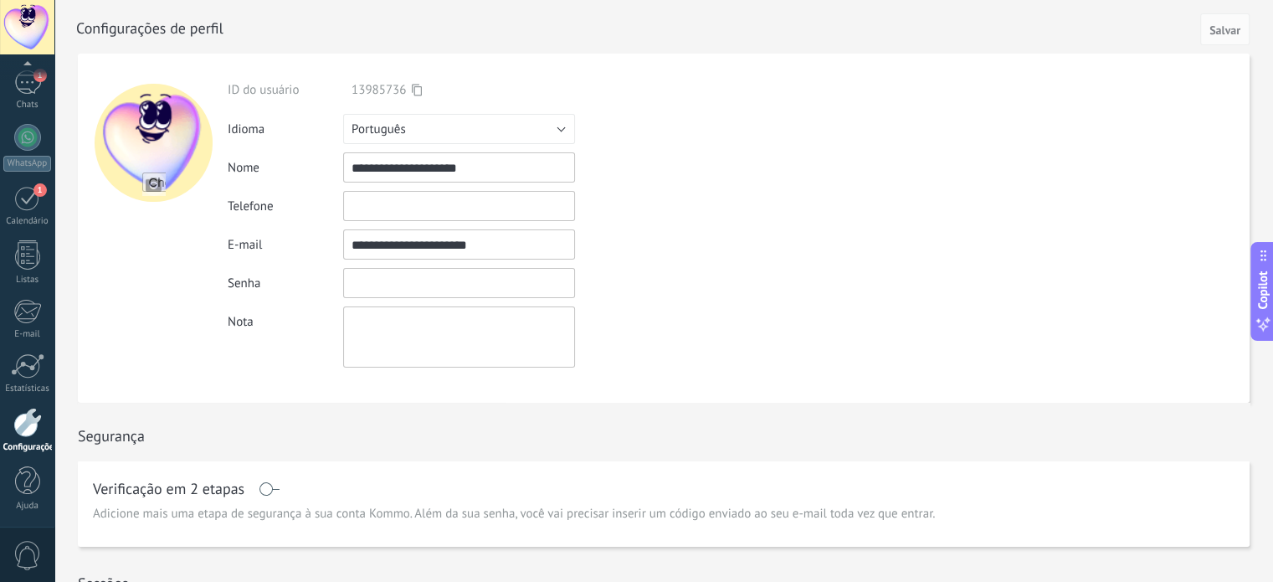
click at [421, 284] on input "textbox" at bounding box center [459, 283] width 232 height 30
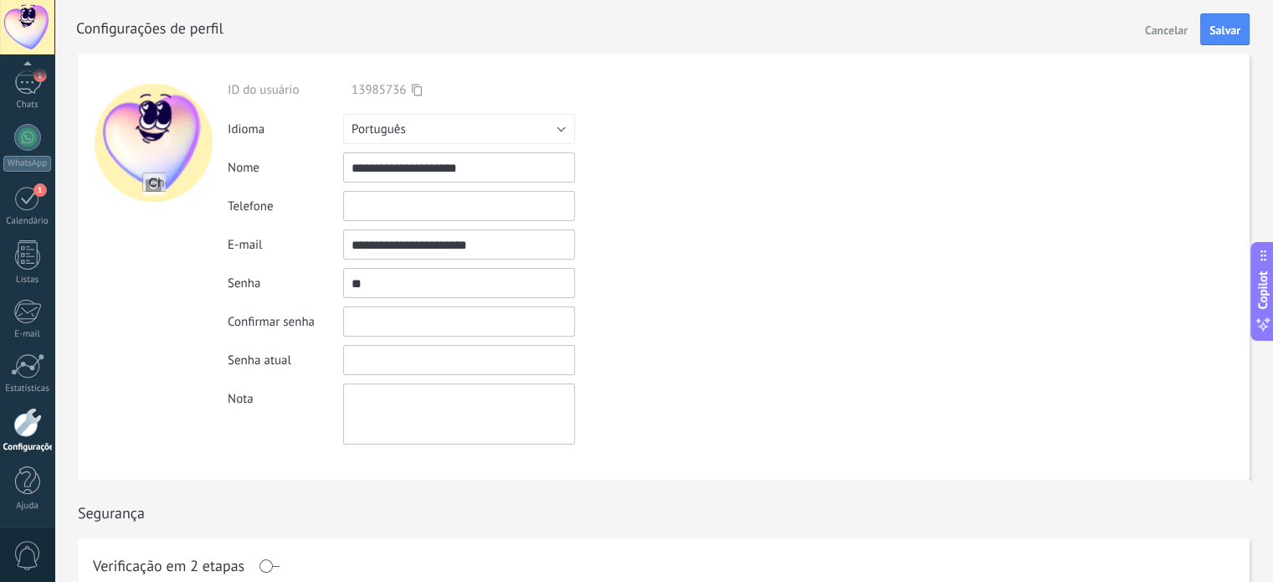
type input "*"
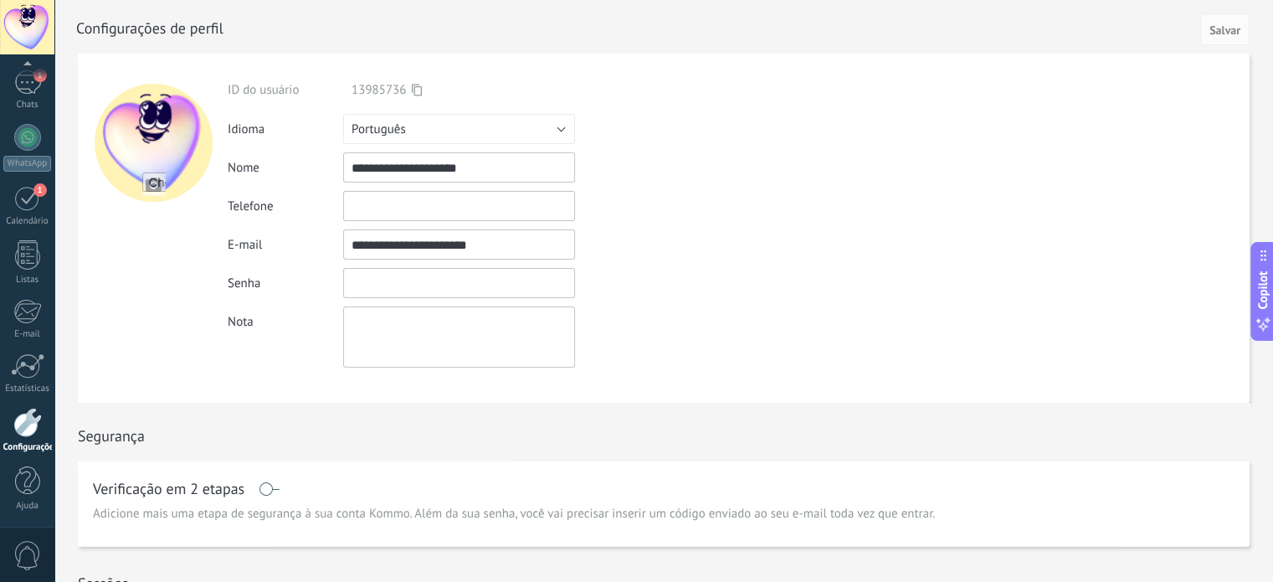
type input "*"
paste input "**********"
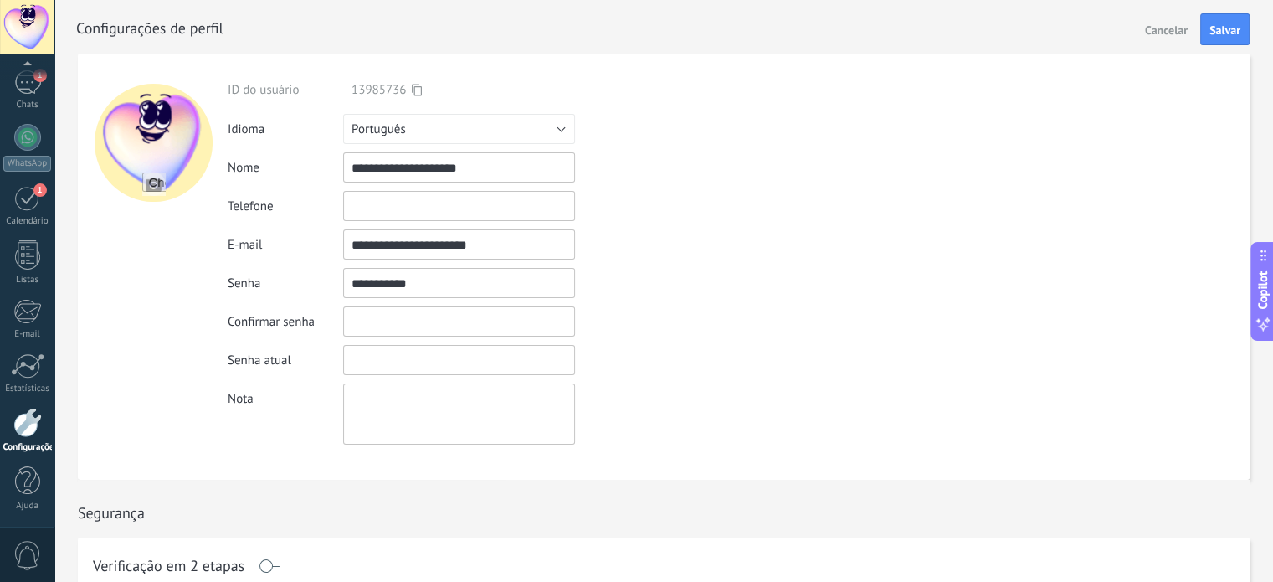
type input "**********"
click at [390, 331] on input "textbox" at bounding box center [459, 321] width 232 height 30
type input "*********"
click at [412, 361] on input "textbox" at bounding box center [459, 360] width 232 height 30
drag, startPoint x: 418, startPoint y: 317, endPoint x: 338, endPoint y: 317, distance: 79.5
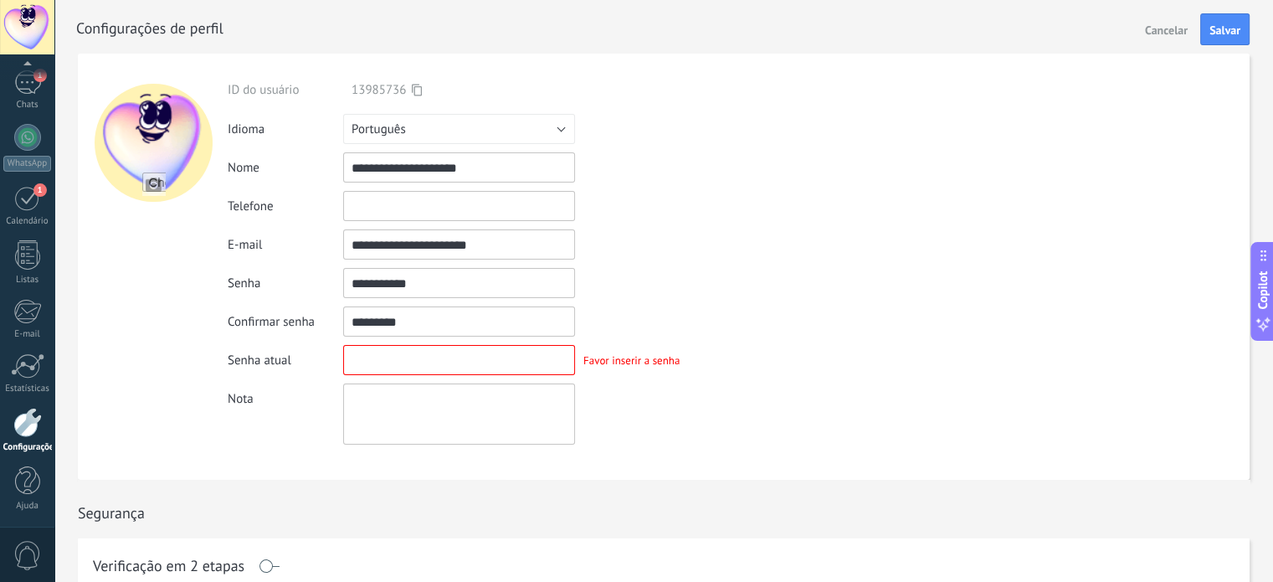
click at [338, 317] on div "Confirmar senha A senha não corresponde" at bounding box center [492, 321] width 529 height 30
paste input "**********"
type input "**********"
click at [380, 357] on input "textbox" at bounding box center [459, 360] width 232 height 30
drag, startPoint x: 400, startPoint y: 354, endPoint x: 304, endPoint y: 335, distance: 98.1
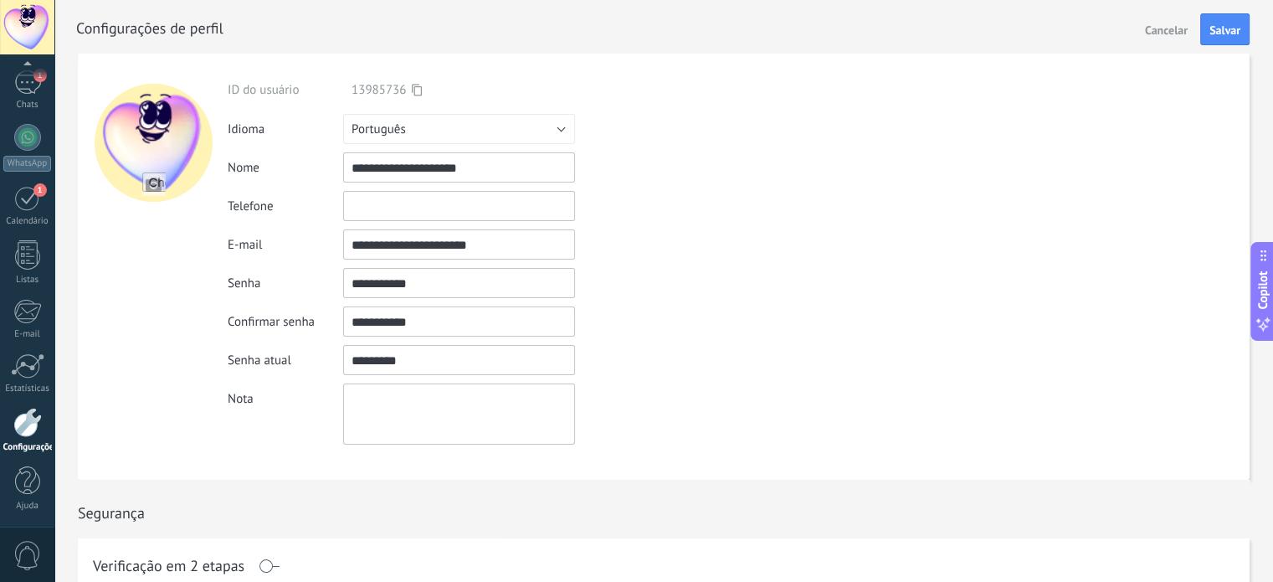
click at [304, 335] on div "**********" at bounding box center [492, 263] width 529 height 362
click at [1234, 33] on span "Salvar" at bounding box center [1224, 30] width 31 height 12
drag, startPoint x: 465, startPoint y: 357, endPoint x: 346, endPoint y: 454, distance: 152.9
click at [336, 367] on div "Senha atual Senha incorreta" at bounding box center [492, 360] width 529 height 30
paste input "**********"
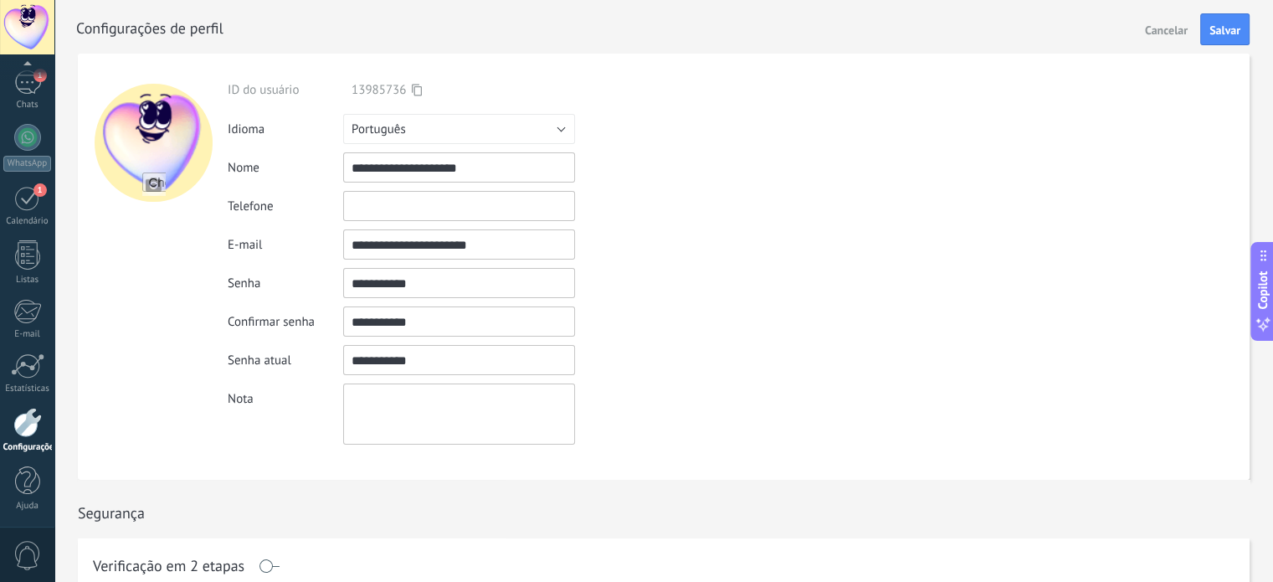
drag, startPoint x: 408, startPoint y: 356, endPoint x: 321, endPoint y: 363, distance: 86.4
click at [321, 363] on div "Senha atual Senha incorreta" at bounding box center [492, 360] width 529 height 30
paste input "textbox"
type input "**********"
drag, startPoint x: 396, startPoint y: 282, endPoint x: 326, endPoint y: 284, distance: 70.3
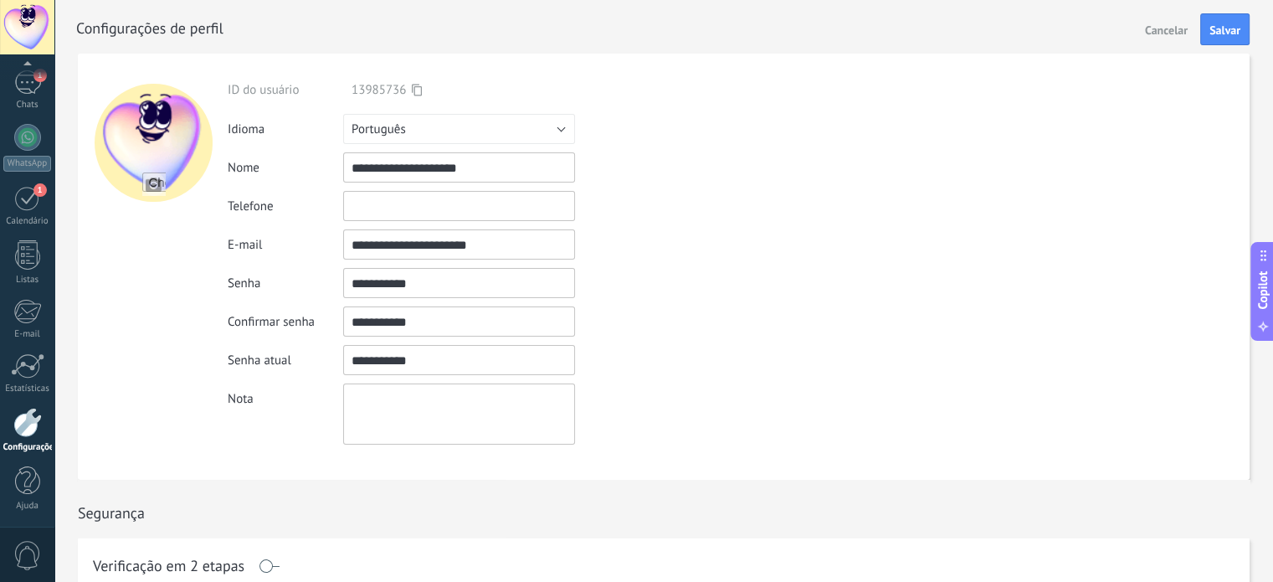
click at [326, 284] on div "Senha" at bounding box center [492, 283] width 529 height 30
type input "*********"
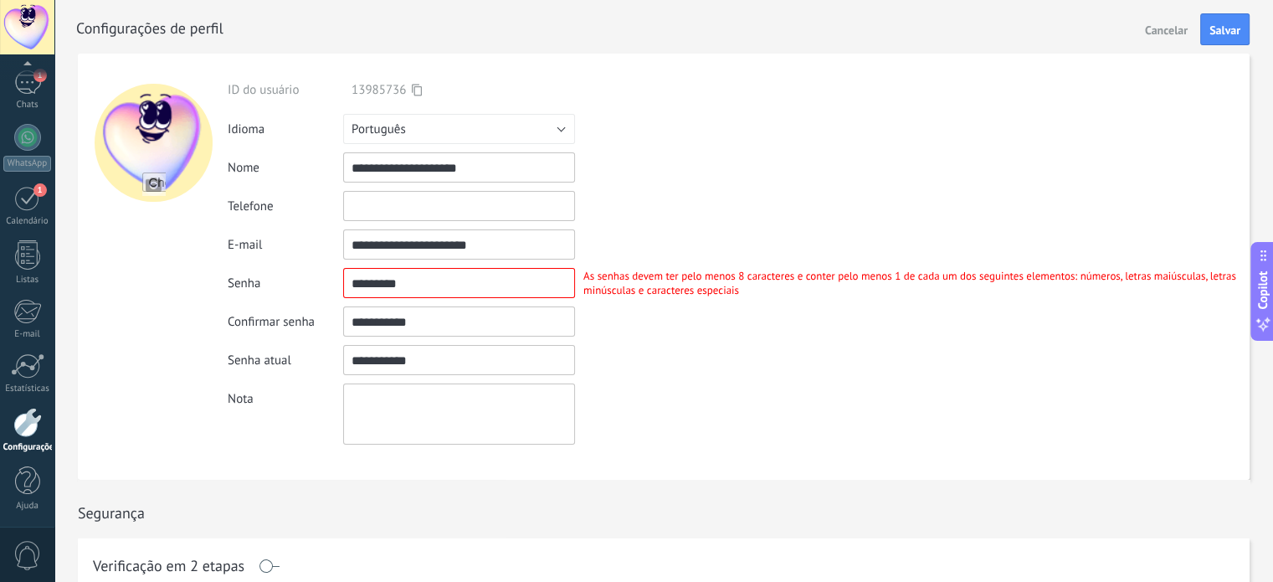
drag, startPoint x: 345, startPoint y: 323, endPoint x: 298, endPoint y: 331, distance: 47.5
click at [298, 331] on div "Confirmar senha A senha não corresponde" at bounding box center [739, 321] width 1022 height 30
type input "**"
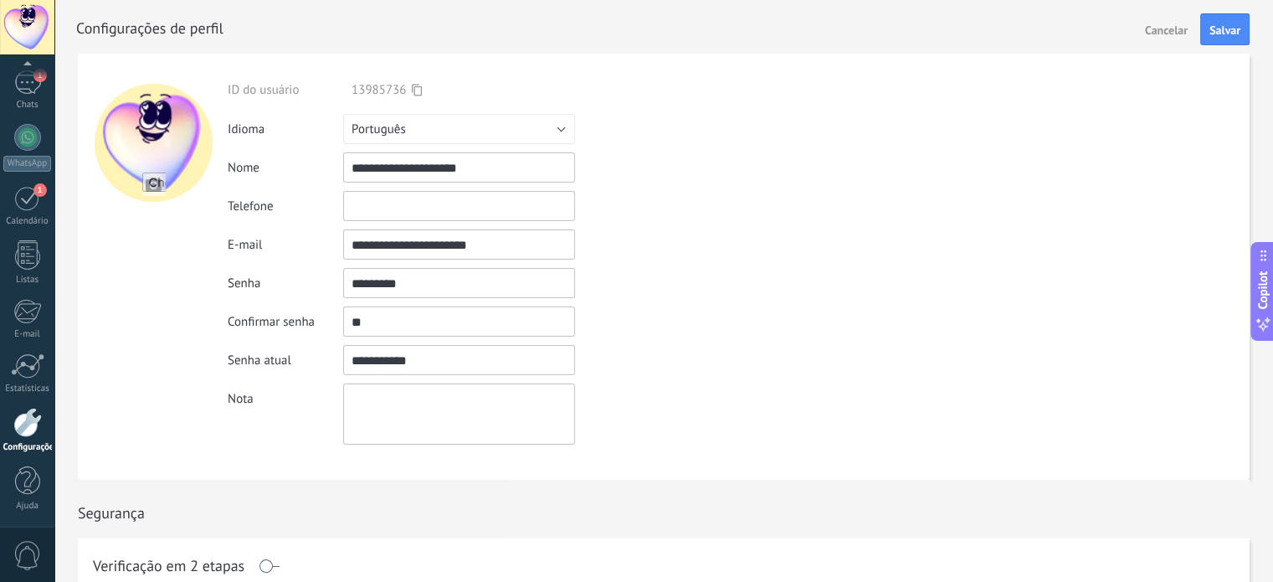
drag, startPoint x: 414, startPoint y: 285, endPoint x: 258, endPoint y: 278, distance: 156.6
click at [258, 278] on div "Senha As senhas devem ter pelo menos 8 caracteres e conter pelo menos 1 de cada…" at bounding box center [739, 283] width 1022 height 30
drag, startPoint x: 395, startPoint y: 287, endPoint x: 320, endPoint y: 274, distance: 75.7
click at [320, 274] on div "Senha As senhas devem ter pelo menos 8 caracteres e conter pelo menos 1 de cada…" at bounding box center [739, 283] width 1022 height 30
type input "*********"
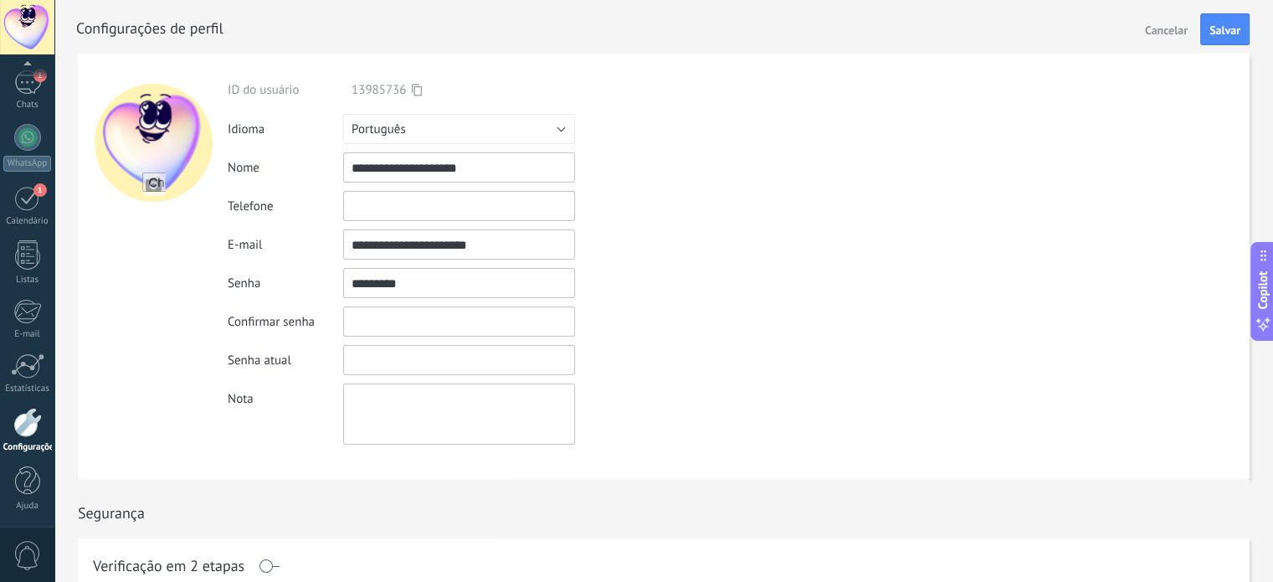
click at [423, 324] on input "textbox" at bounding box center [459, 321] width 232 height 30
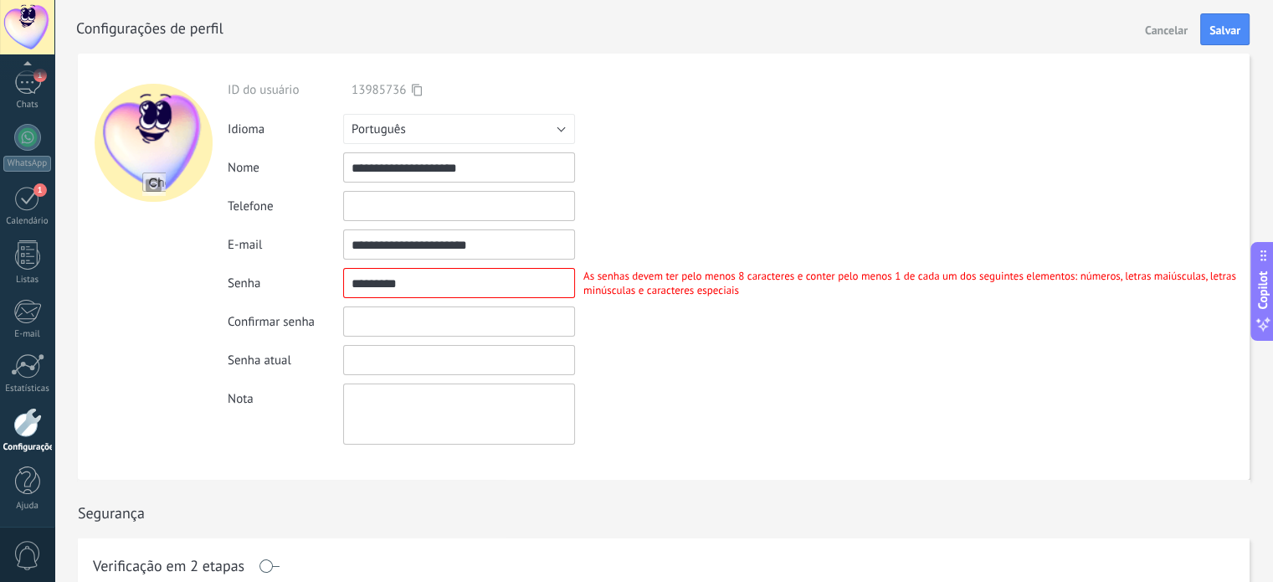
paste input "*********"
type input "*********"
click at [412, 364] on input "textbox" at bounding box center [459, 360] width 232 height 30
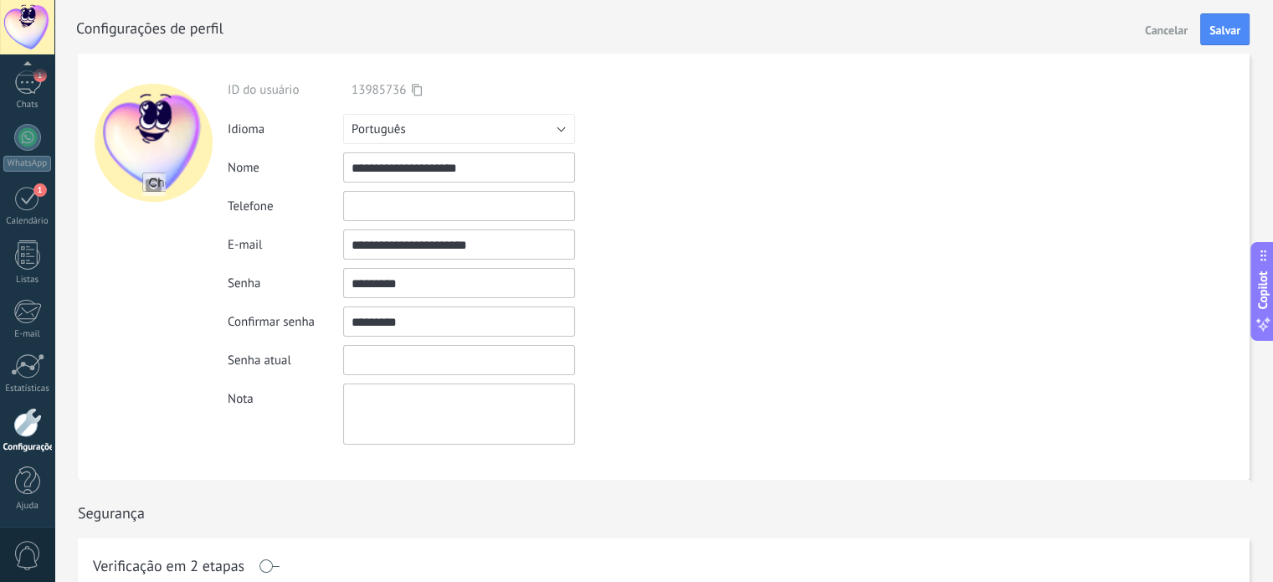
click at [402, 285] on input "textbox" at bounding box center [459, 283] width 232 height 30
drag, startPoint x: 402, startPoint y: 285, endPoint x: 324, endPoint y: 270, distance: 79.9
click at [324, 270] on div "Senha As senhas devem ter pelo menos 8 caracteres e conter pelo menos 1 de cada…" at bounding box center [739, 283] width 1022 height 30
type input "**********"
drag, startPoint x: 406, startPoint y: 320, endPoint x: 300, endPoint y: 341, distance: 108.2
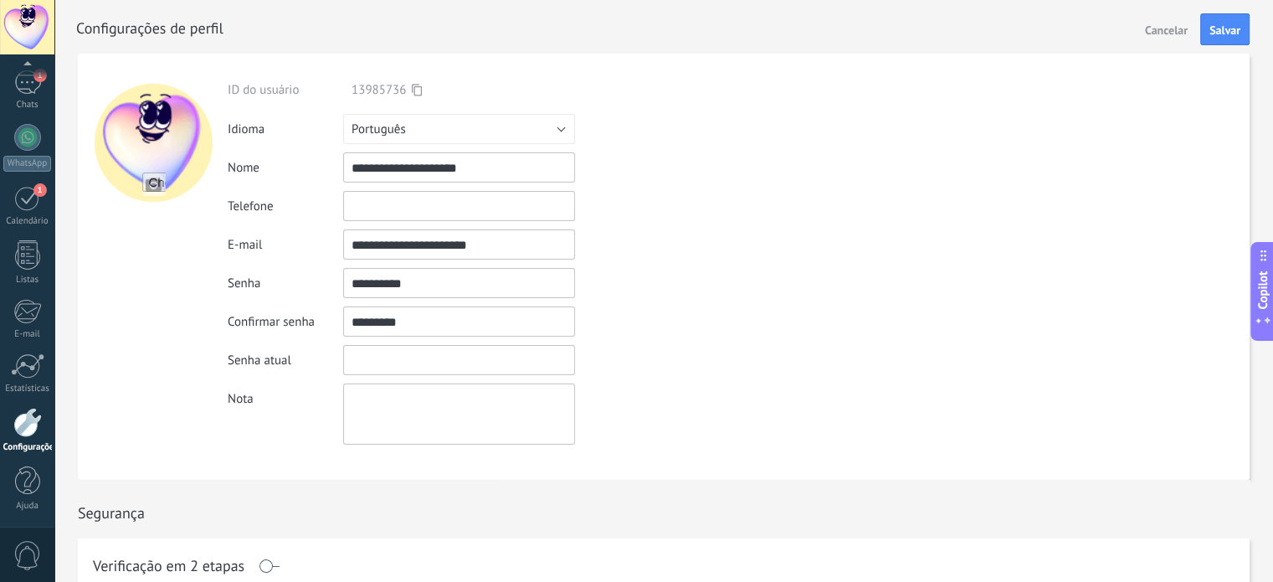
click at [300, 327] on div "Confirmar senha A senha não corresponde" at bounding box center [739, 321] width 1022 height 30
paste input "**********"
type input "**********"
click at [372, 367] on input "textbox" at bounding box center [459, 360] width 232 height 30
click at [418, 367] on input "textbox" at bounding box center [459, 360] width 232 height 30
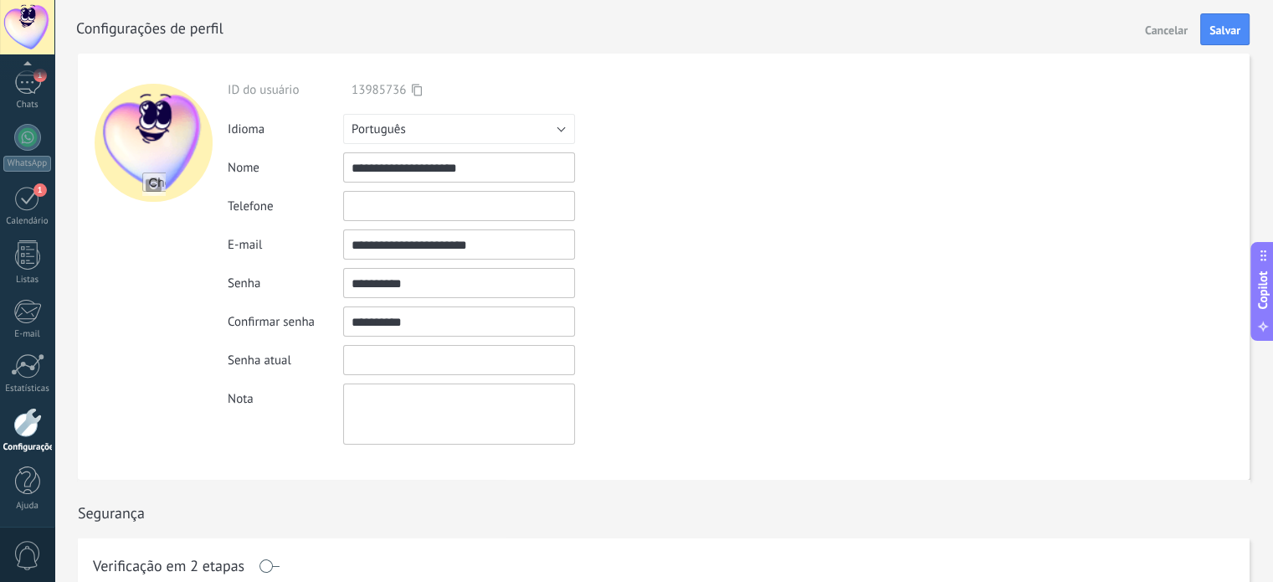
paste input "**********"
type input "**********"
drag, startPoint x: 314, startPoint y: 330, endPoint x: 301, endPoint y: 331, distance: 12.6
click at [301, 331] on div "Confirmar senha A senha não corresponde" at bounding box center [739, 321] width 1022 height 30
drag, startPoint x: 364, startPoint y: 280, endPoint x: 336, endPoint y: 291, distance: 29.7
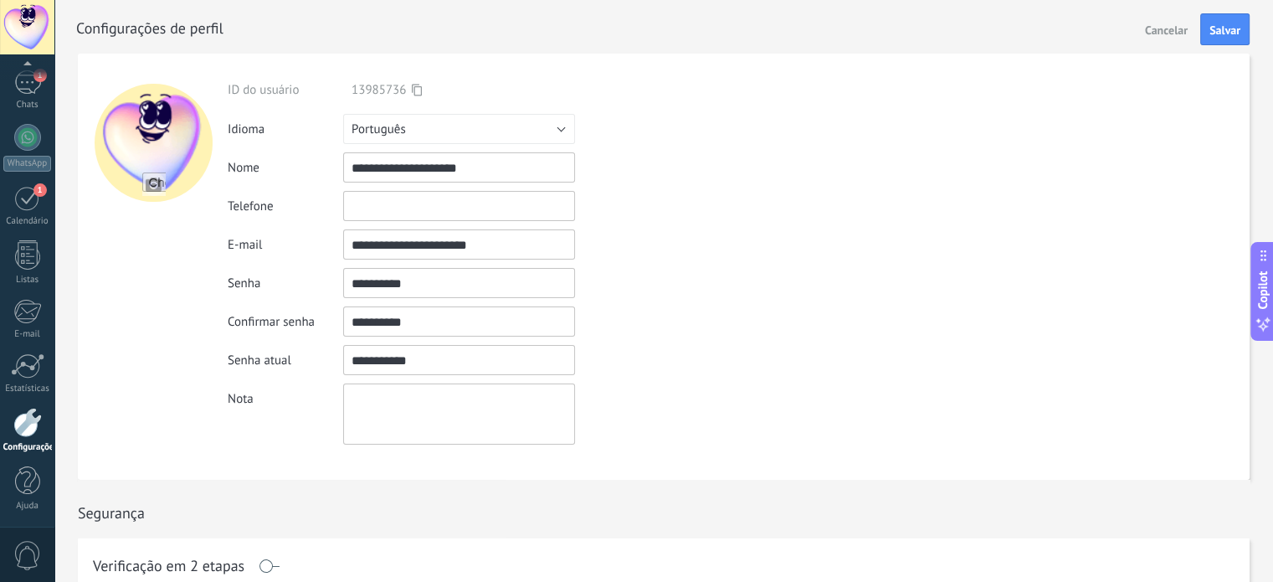
click at [335, 289] on div "Senha As senhas devem ter pelo menos 8 caracteres e conter pelo menos 1 de cada…" at bounding box center [739, 283] width 1022 height 30
click at [456, 428] on textarea at bounding box center [459, 413] width 232 height 61
click at [1213, 27] on span "Salvar" at bounding box center [1224, 30] width 31 height 12
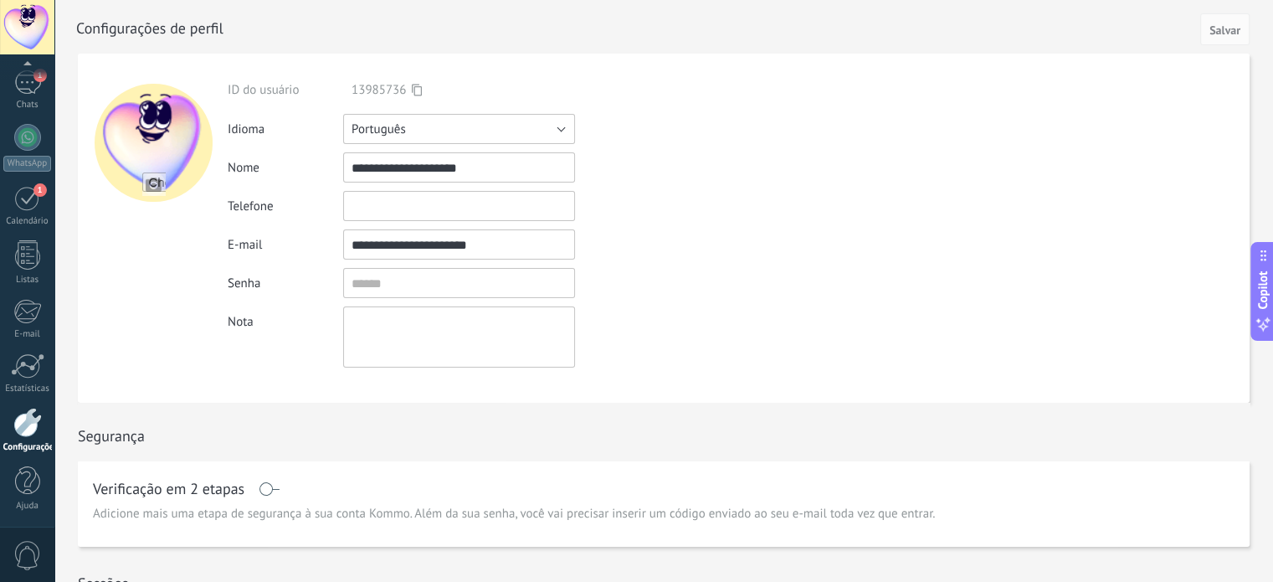
click at [535, 130] on button "Português" at bounding box center [459, 129] width 232 height 30
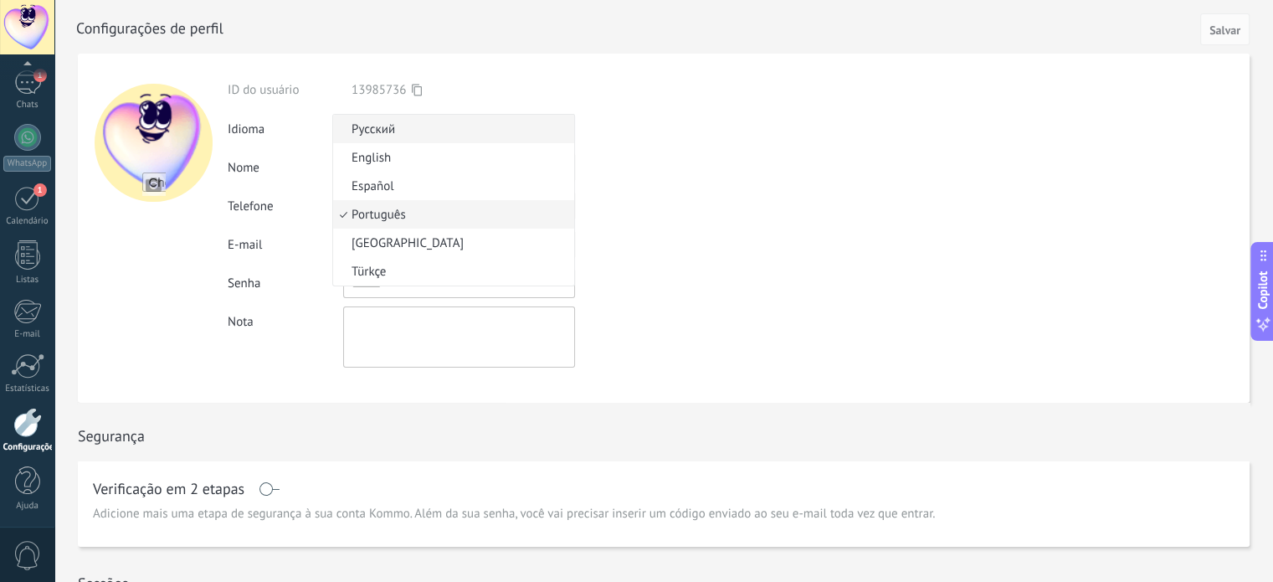
click at [536, 130] on span "Русский" at bounding box center [451, 129] width 236 height 16
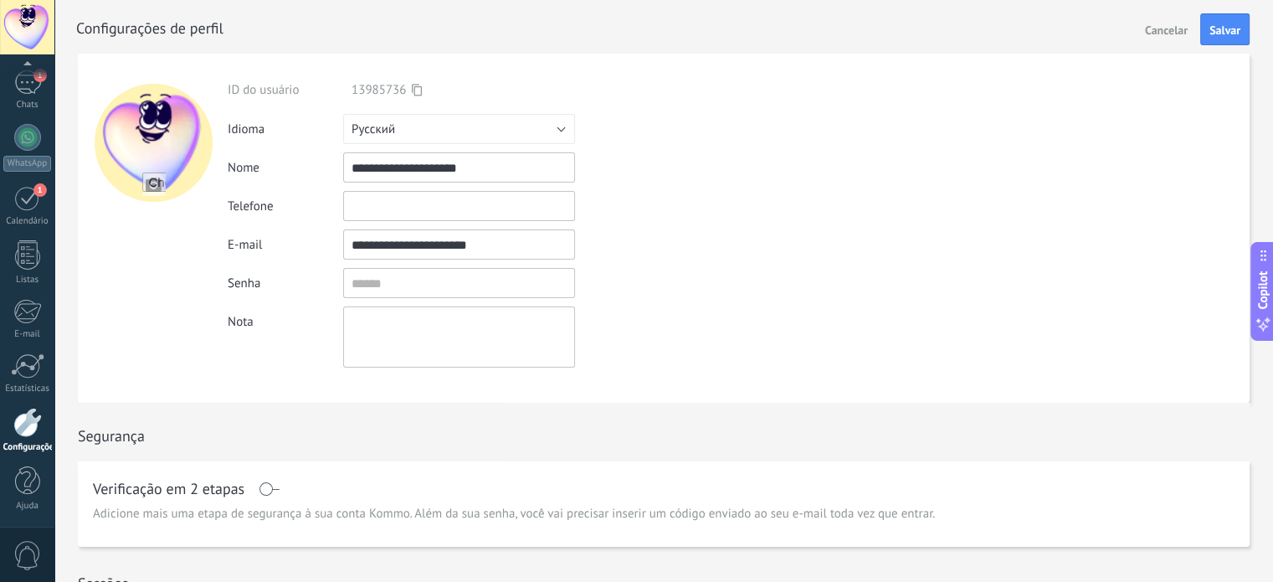
click at [512, 174] on input "**********" at bounding box center [459, 167] width 232 height 30
click at [1156, 31] on span "Cancelar" at bounding box center [1166, 30] width 43 height 12
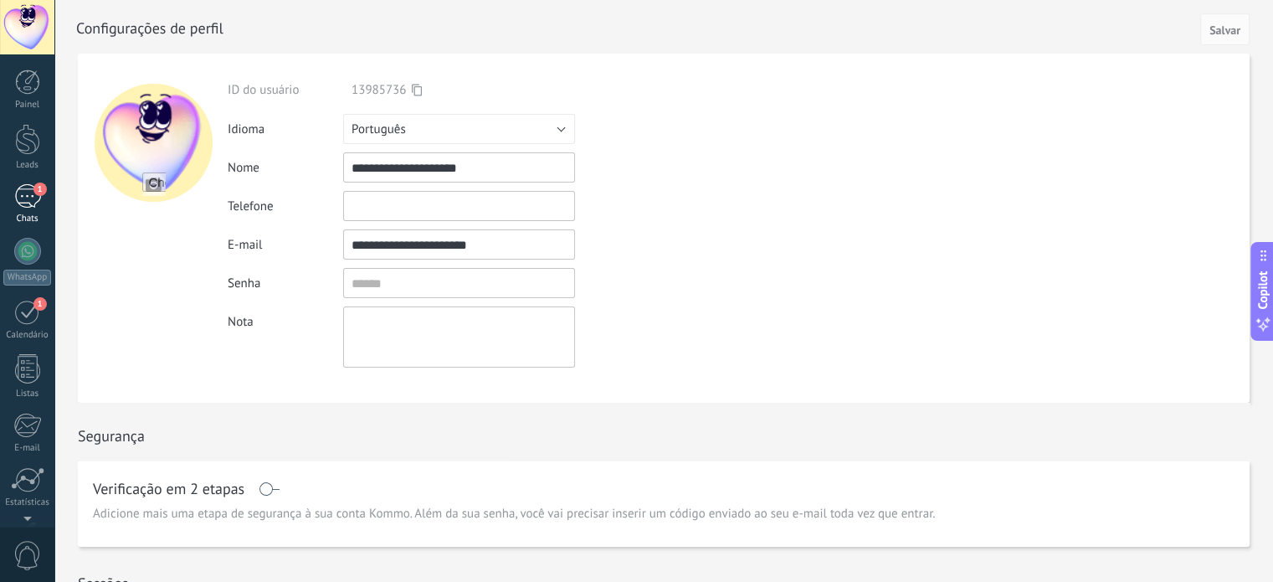
click at [19, 200] on div "1" at bounding box center [27, 196] width 27 height 24
